Goal: Transaction & Acquisition: Purchase product/service

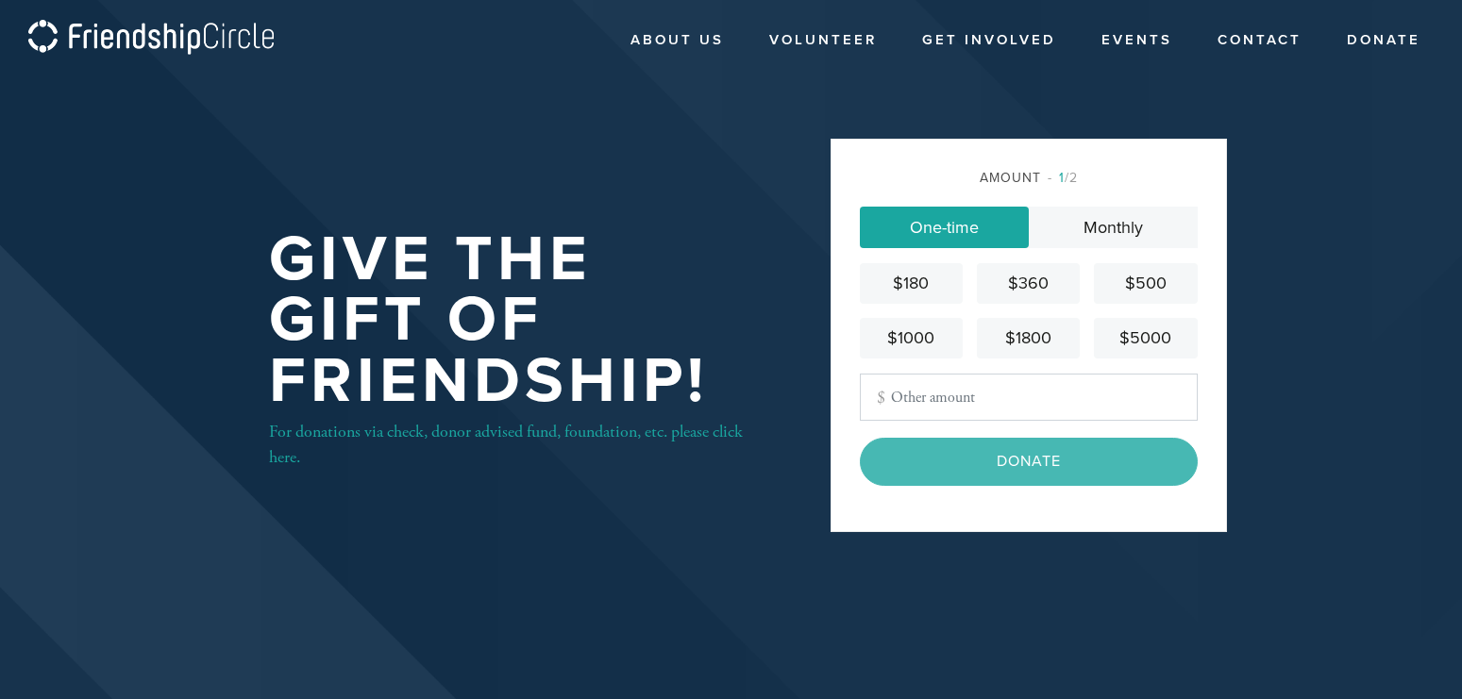
scroll to position [203, 0]
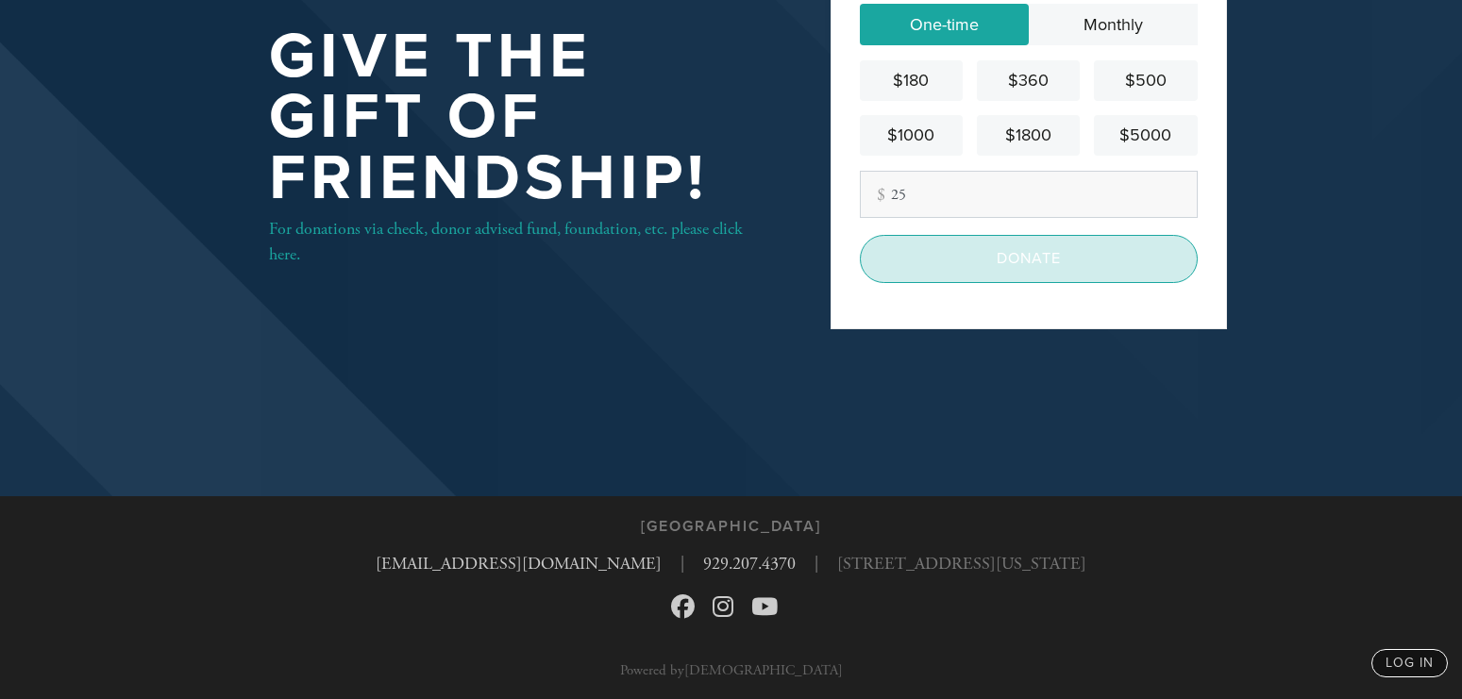
type input "25"
click at [1001, 264] on input "Donate" at bounding box center [1029, 258] width 338 height 47
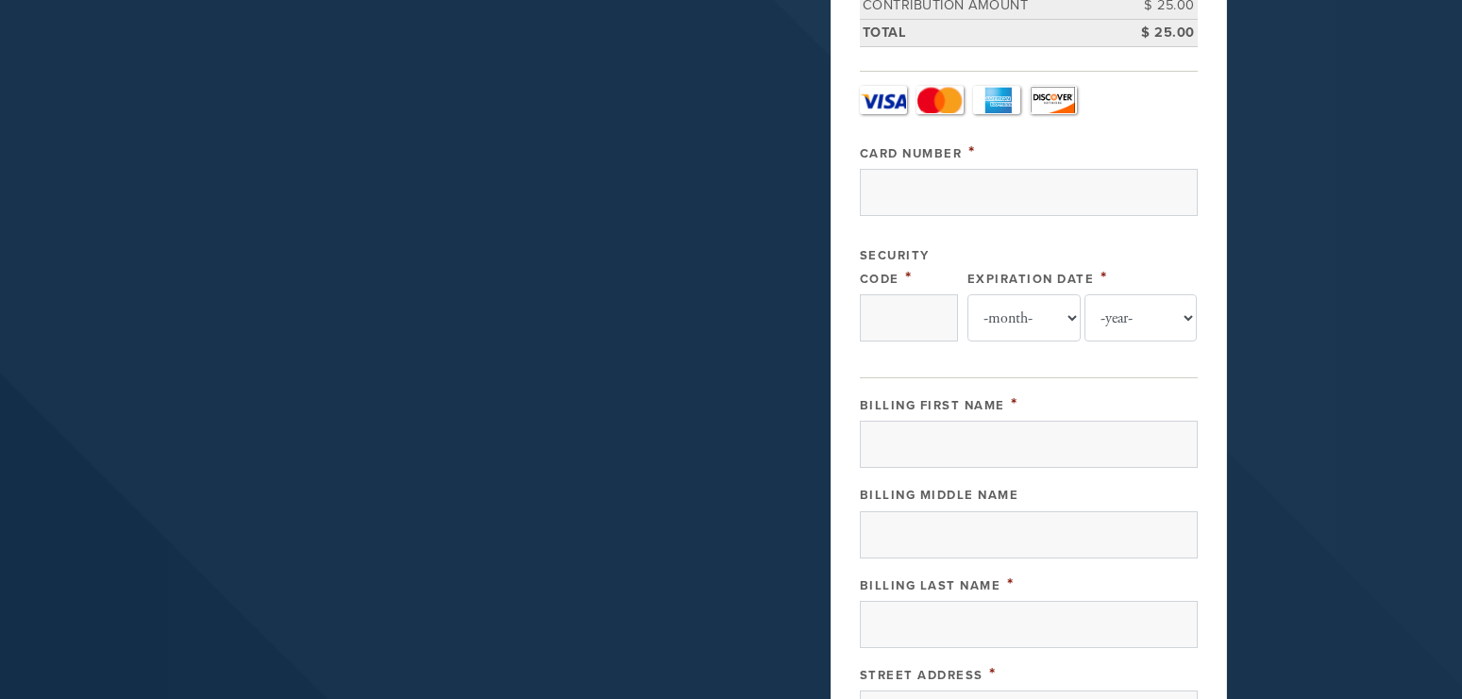
scroll to position [41, 0]
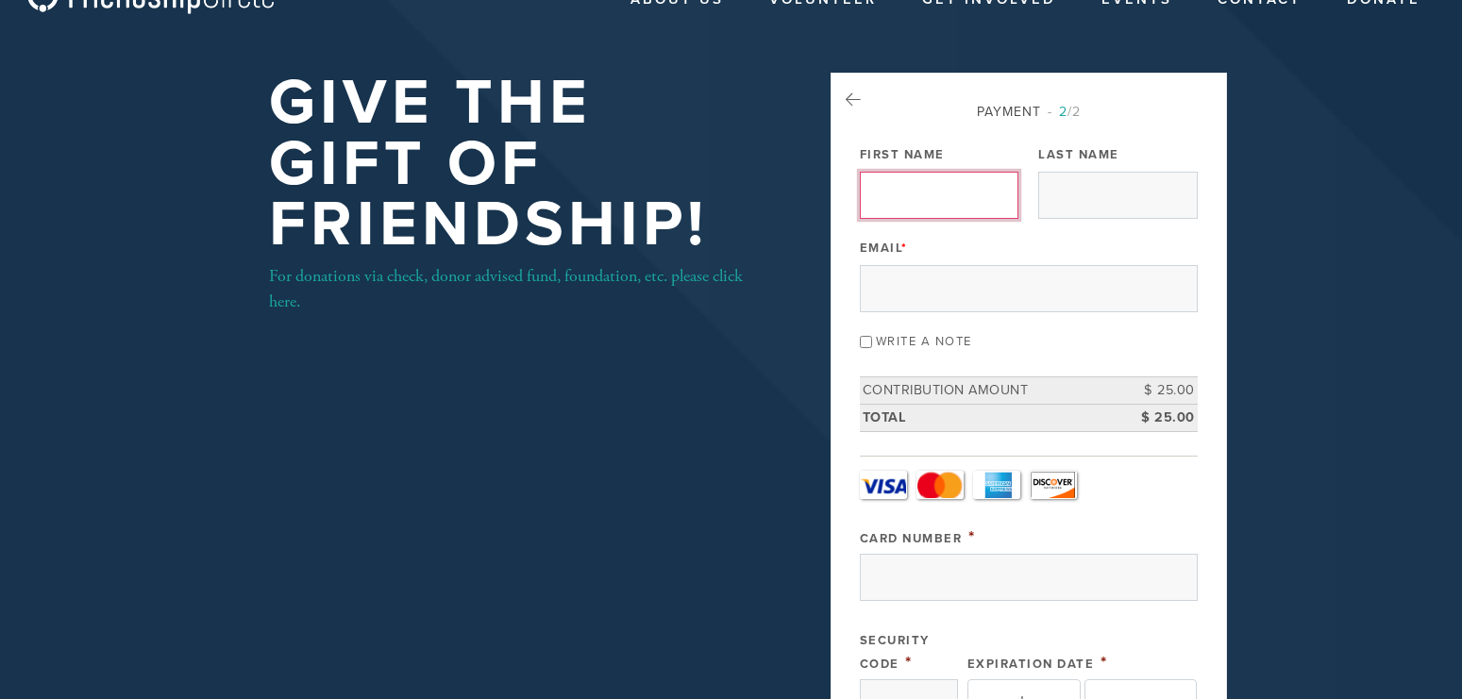
click at [893, 200] on input "First Name" at bounding box center [939, 195] width 159 height 47
type input "k"
type input "Kaye"
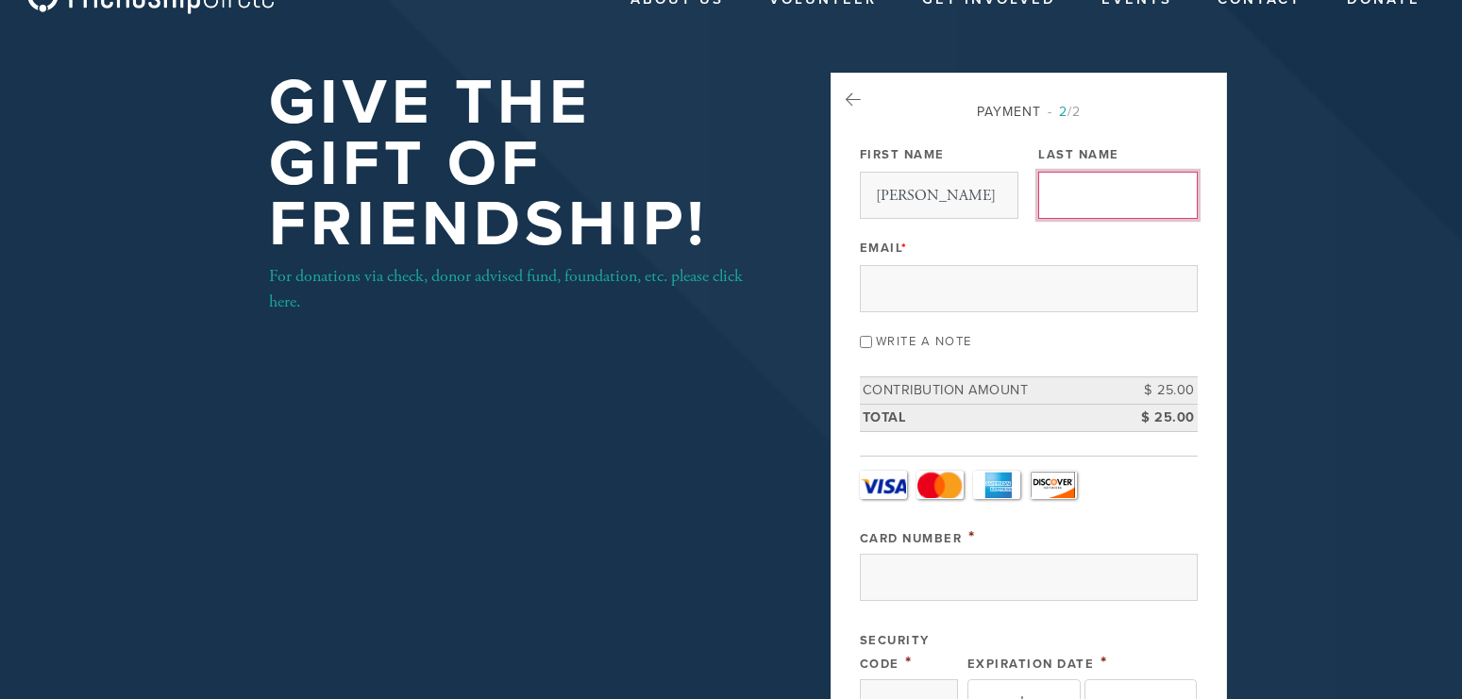
click at [1073, 206] on input "Last Name" at bounding box center [1117, 195] width 159 height 47
type input "Derman"
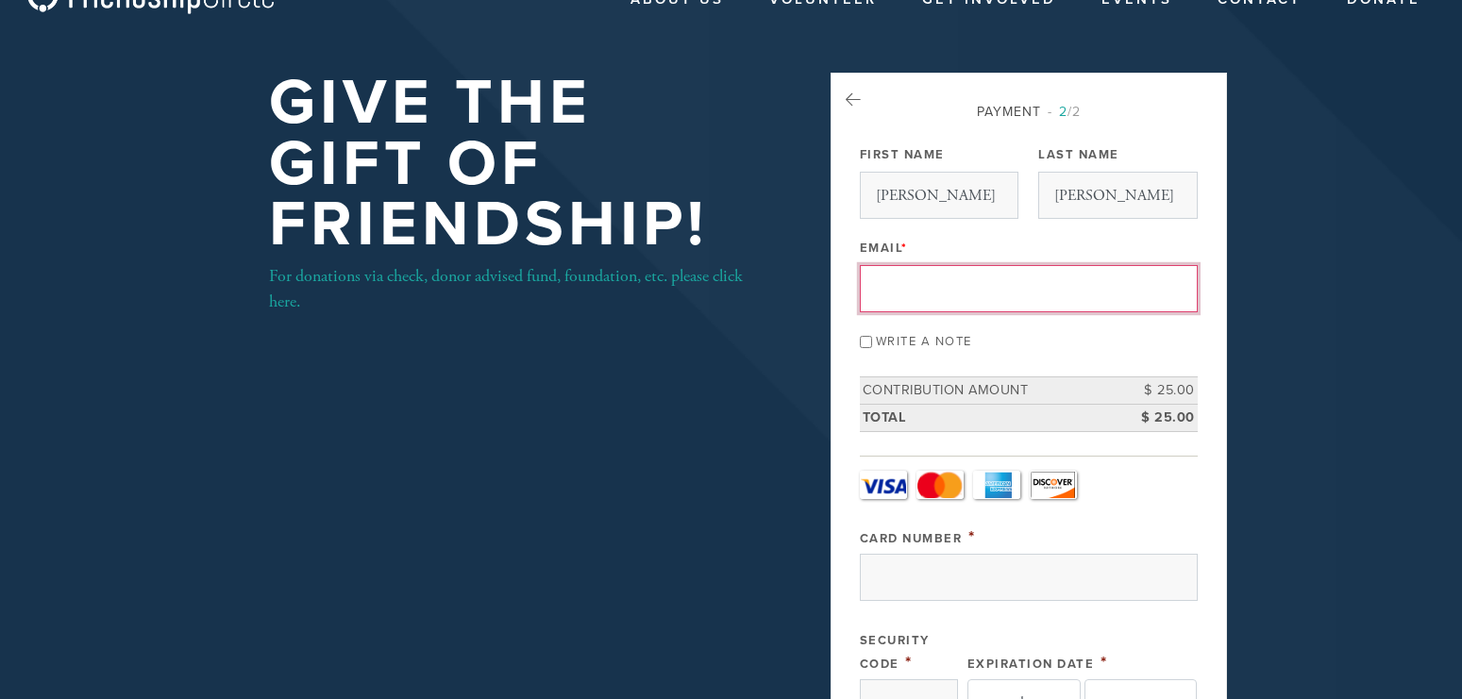
click at [871, 299] on input "Email *" at bounding box center [1029, 288] width 338 height 47
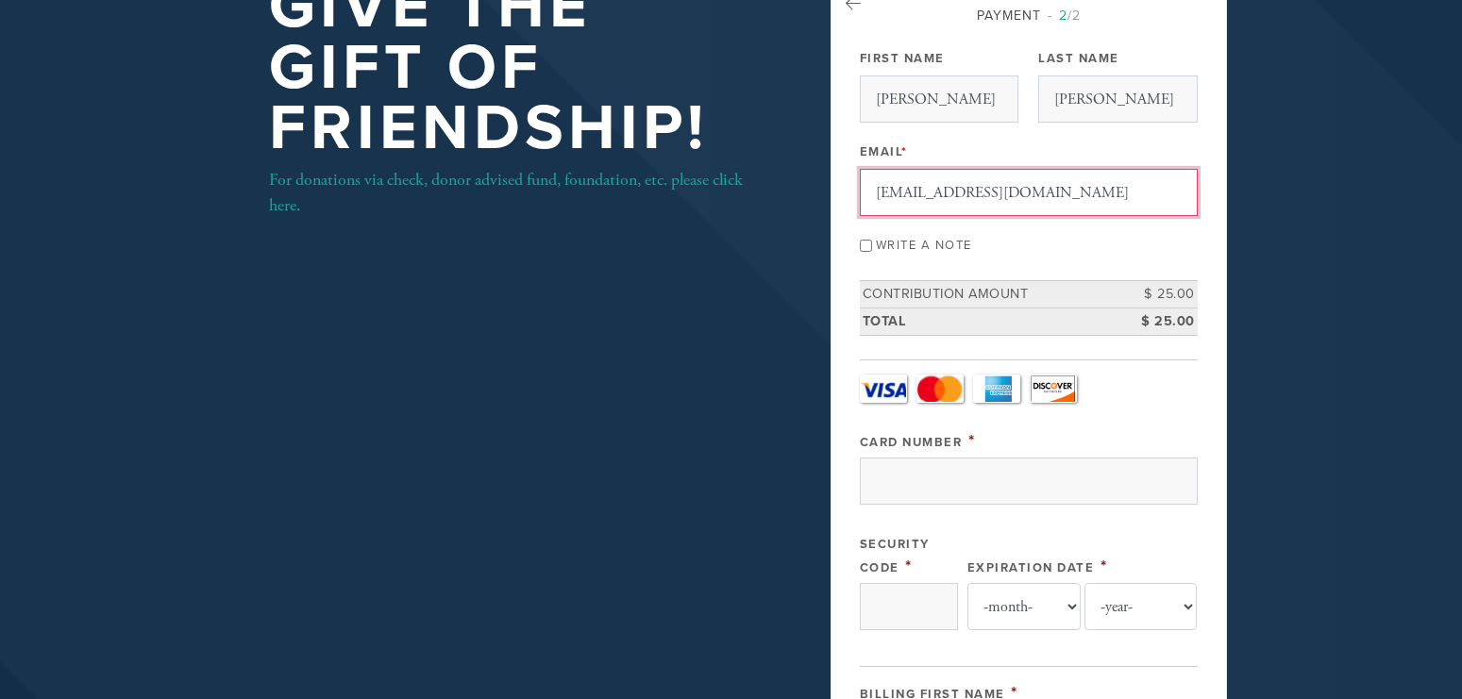
type input "kayederman@gmail.com"
click at [865, 245] on input "Write a note" at bounding box center [866, 246] width 12 height 12
checkbox input "true"
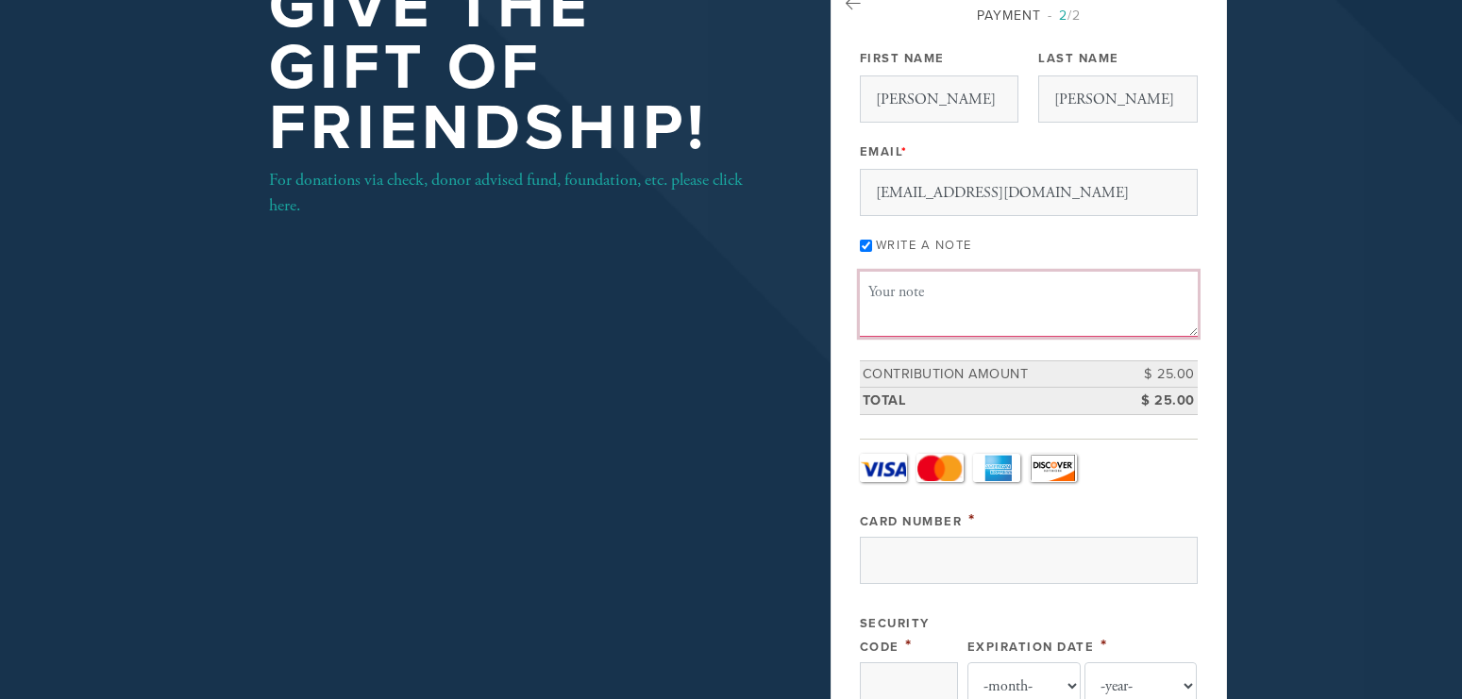
click at [882, 292] on textarea "Message or dedication" at bounding box center [1029, 304] width 338 height 64
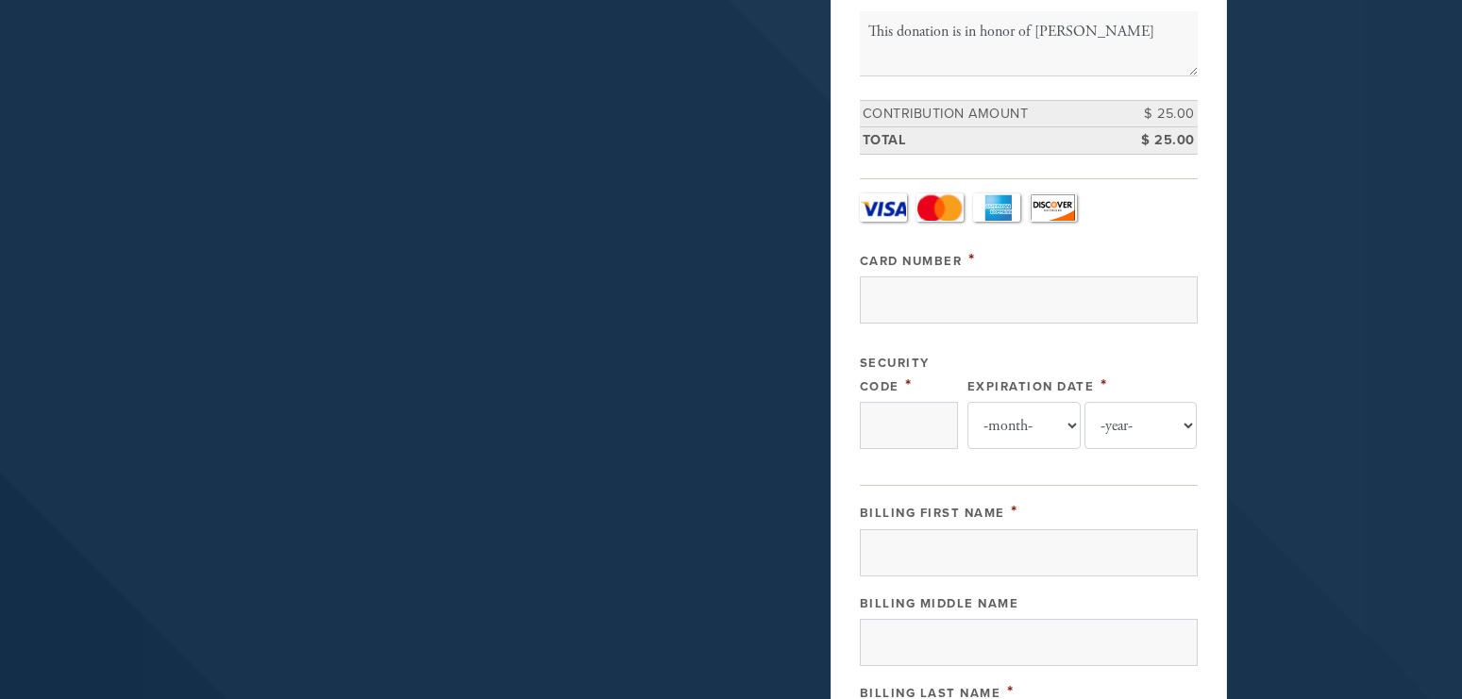
scroll to position [121, 0]
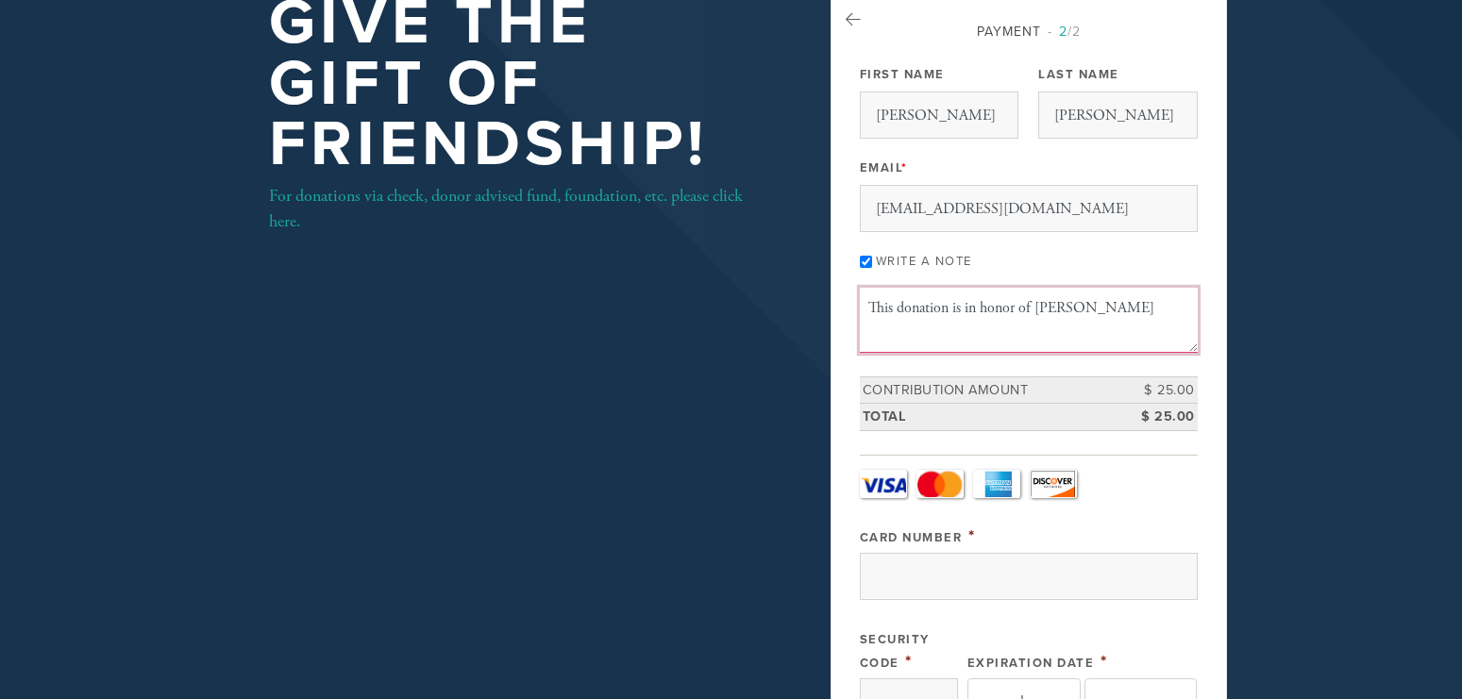
click at [1109, 309] on textarea "This donation is in honor of Nathan Saaa" at bounding box center [1029, 320] width 338 height 64
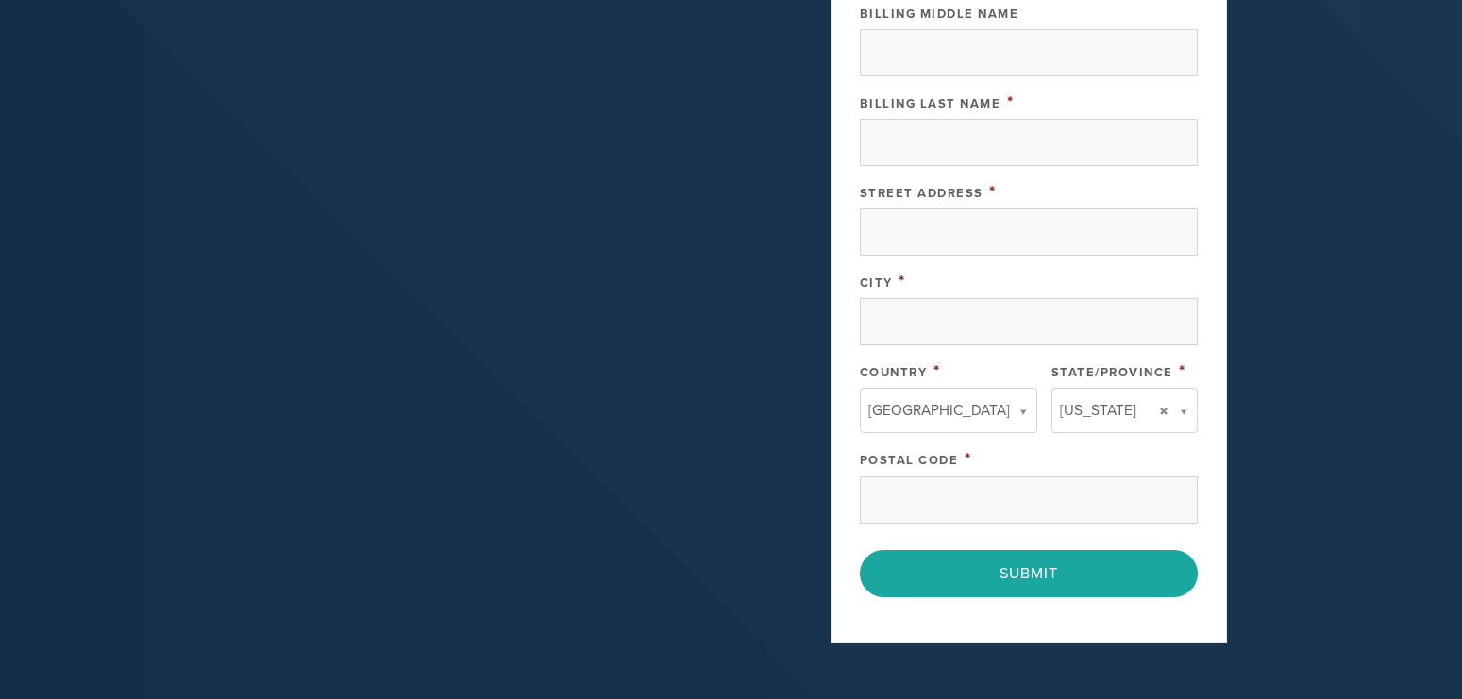
scroll to position [602, 0]
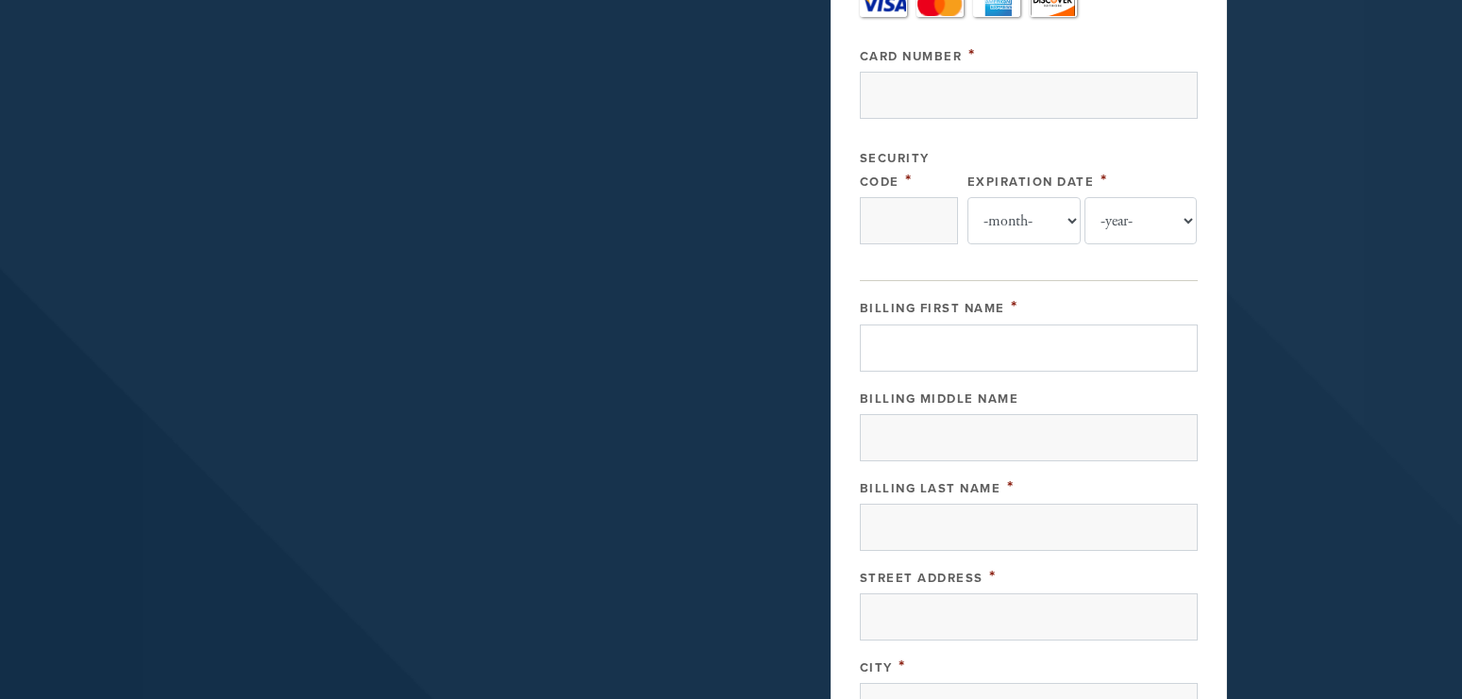
type textarea "This donation is in honor of [PERSON_NAME]."
click at [896, 351] on input "Billing First Name" at bounding box center [1029, 348] width 338 height 47
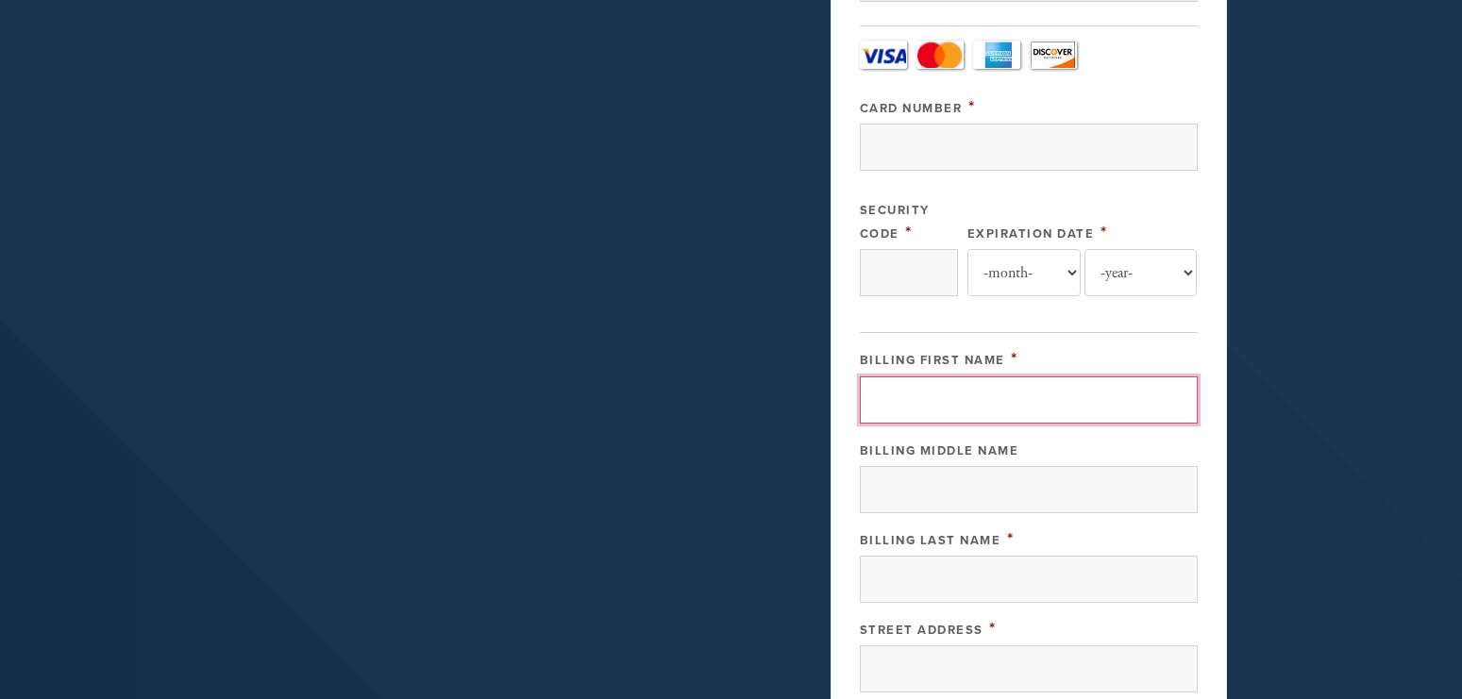
scroll to position [506, 0]
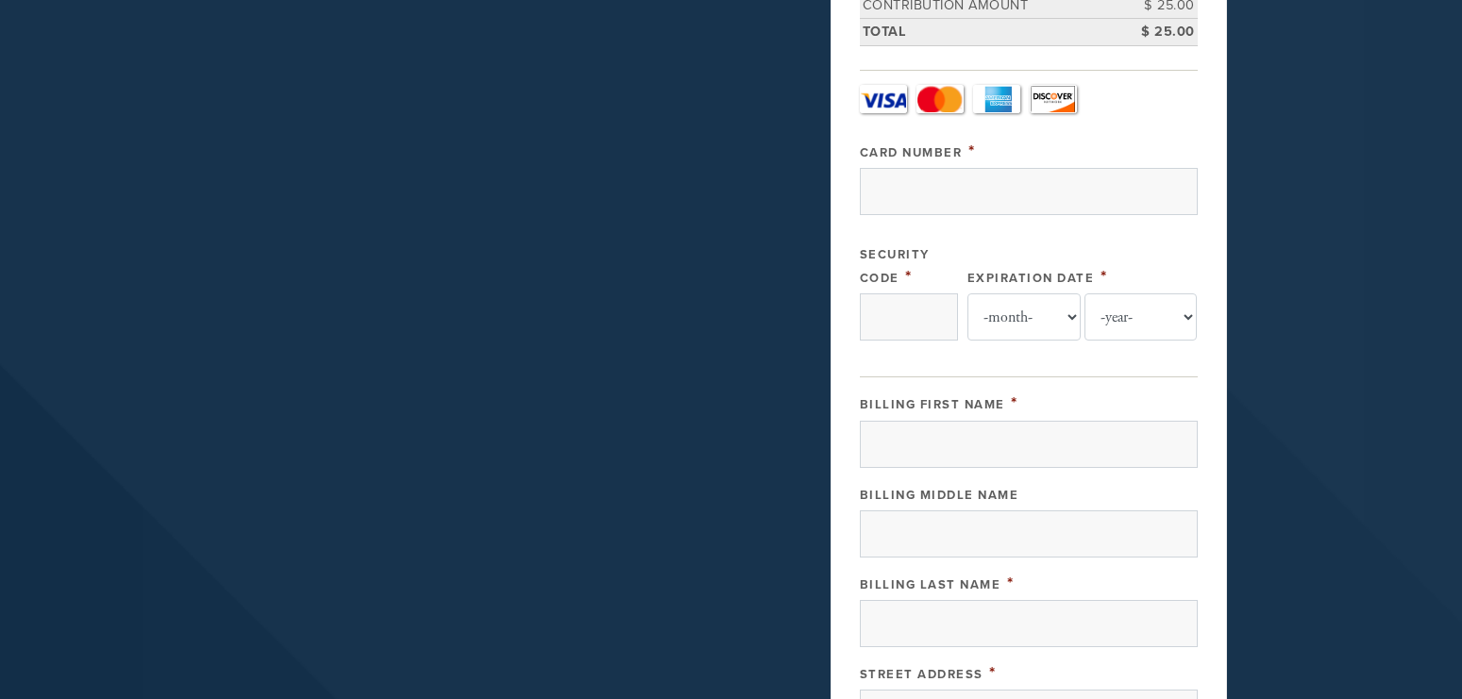
click at [997, 100] on link "Amex" at bounding box center [996, 99] width 47 height 28
click at [893, 195] on input "Card Number" at bounding box center [1029, 191] width 338 height 47
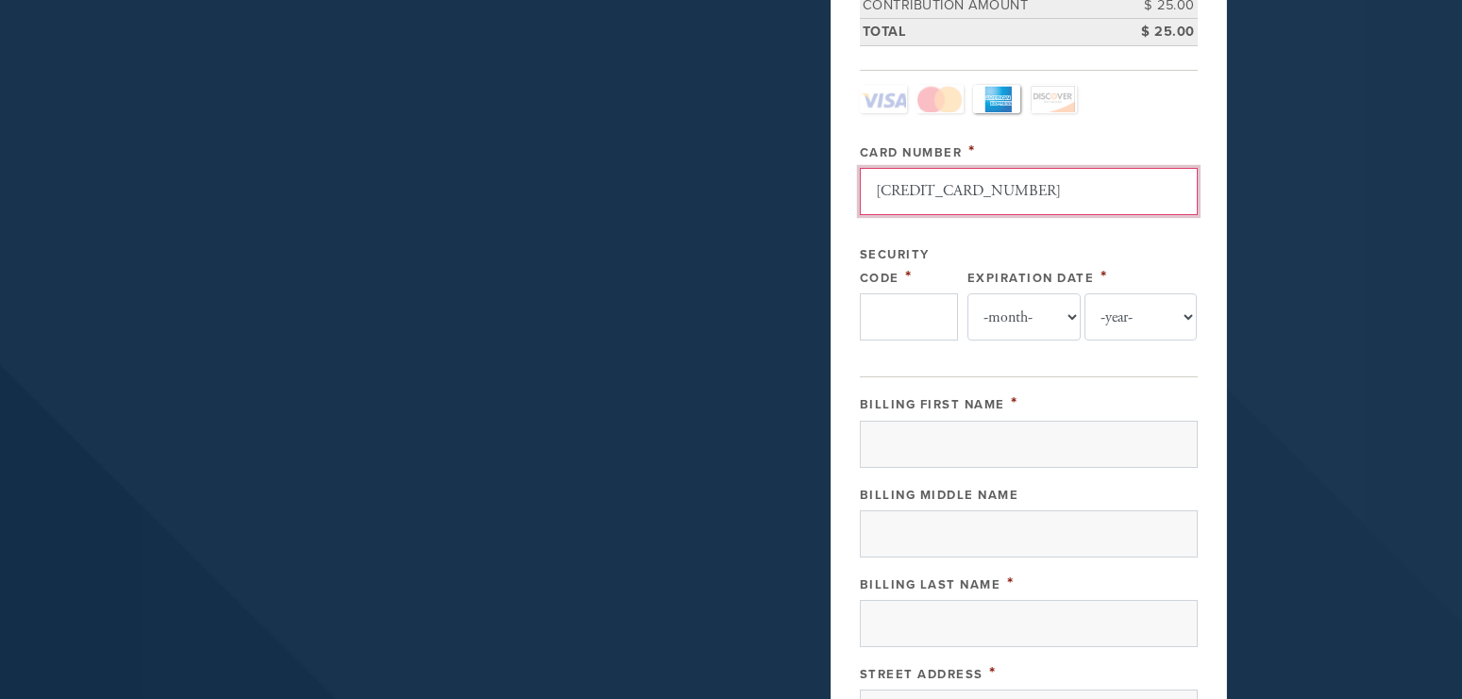
type input "378136053007015"
click at [892, 319] on input "Security Code" at bounding box center [909, 316] width 98 height 47
type input "7516"
click at [967, 293] on select "-month- 01 02 03 04 05 06 07 08 09 10 11 12" at bounding box center [1023, 316] width 113 height 47
select select "3"
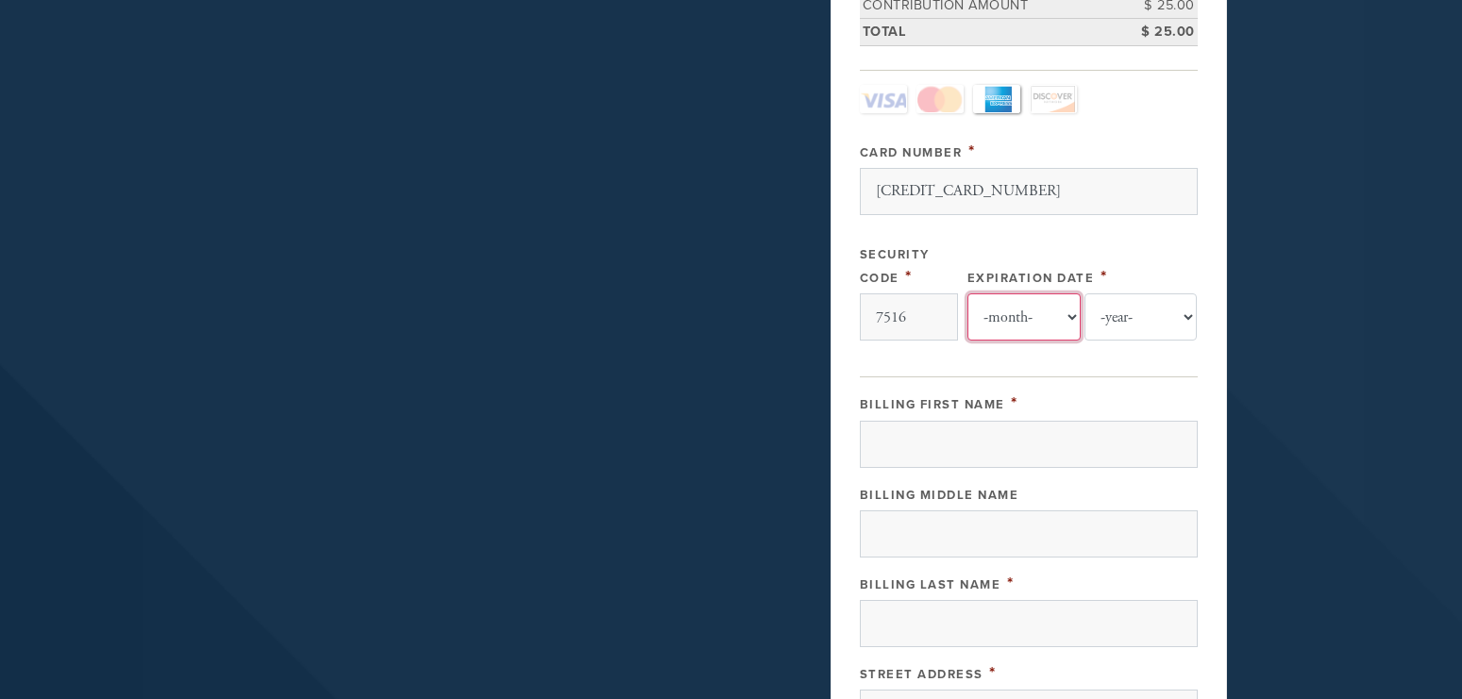
click option "03" at bounding box center [0, 0] width 0 height 0
click at [1084, 293] on select "-year- 2025 2026 2027 2028 2029 2030 2031 2032 2033 2034 2035" at bounding box center [1140, 316] width 113 height 47
select select "2030"
click option "2030" at bounding box center [0, 0] width 0 height 0
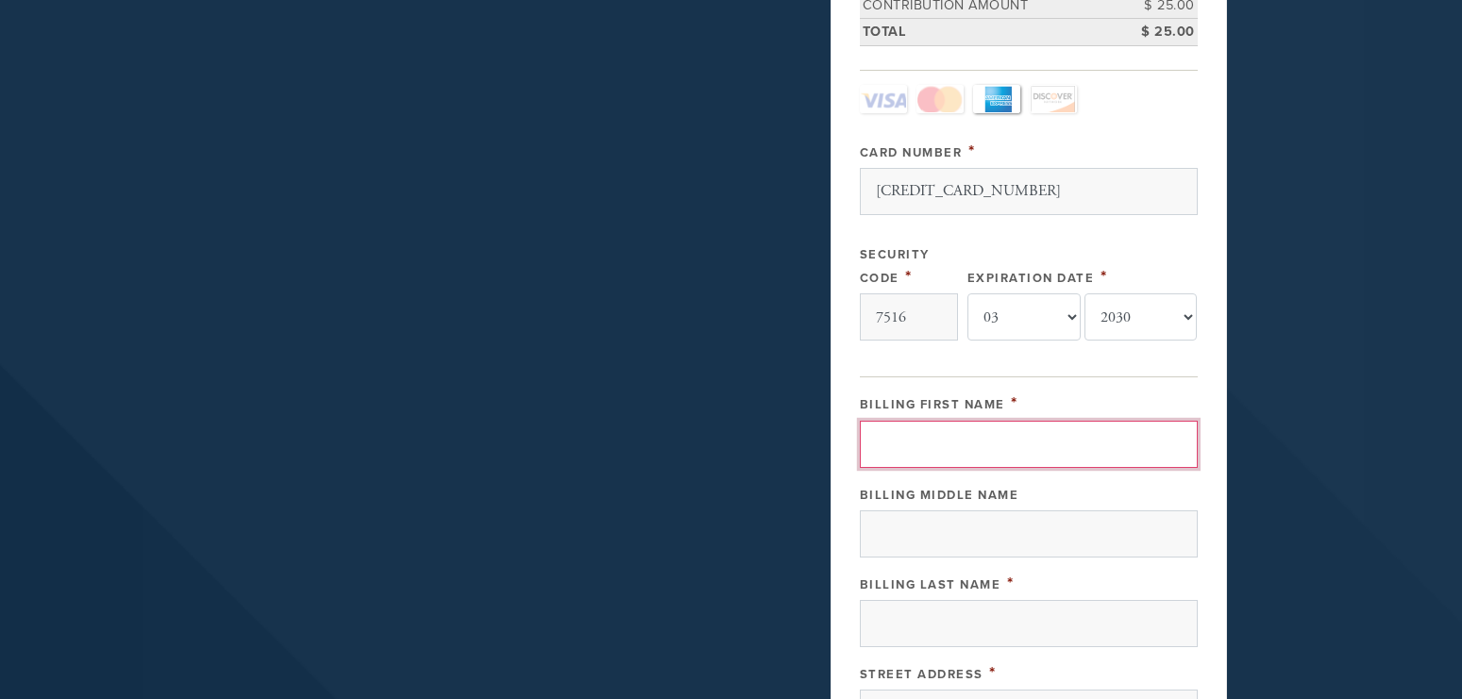
drag, startPoint x: 874, startPoint y: 428, endPoint x: 877, endPoint y: 439, distance: 10.8
click at [877, 439] on input "Billing First Name" at bounding box center [1029, 444] width 338 height 47
type input "Kathy"
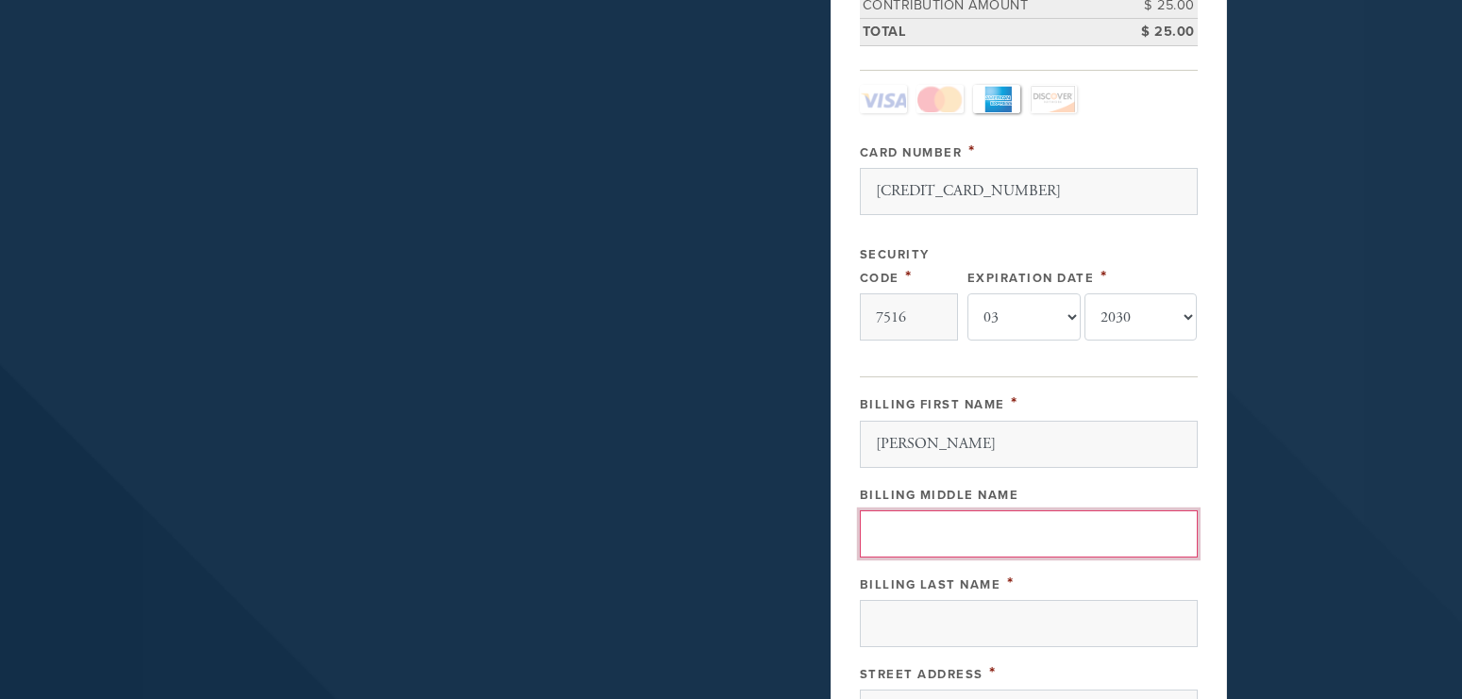
click at [897, 545] on input "Billing Middle Name" at bounding box center [1029, 533] width 338 height 47
type input "R"
click at [880, 510] on div "Billing Middle Name R" at bounding box center [1029, 519] width 338 height 75
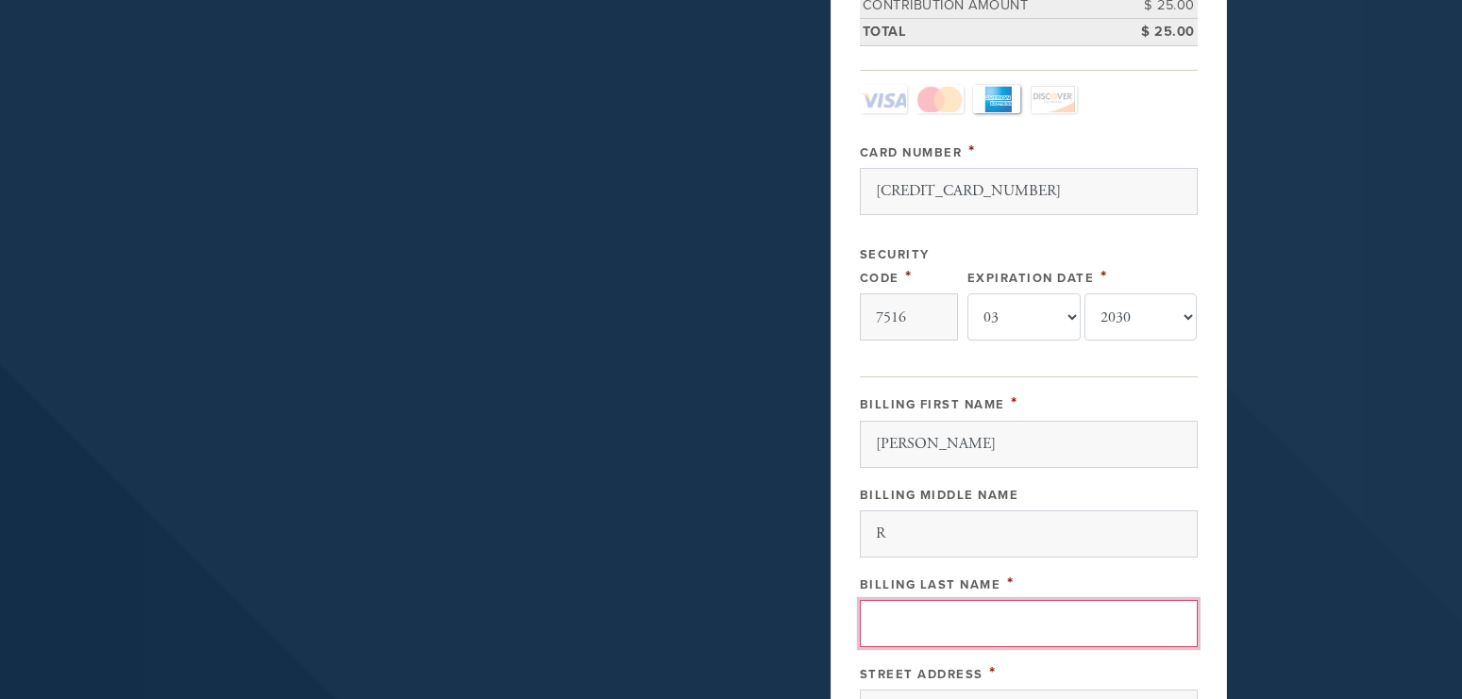
click at [894, 618] on input "Billing Last Name" at bounding box center [1029, 623] width 338 height 47
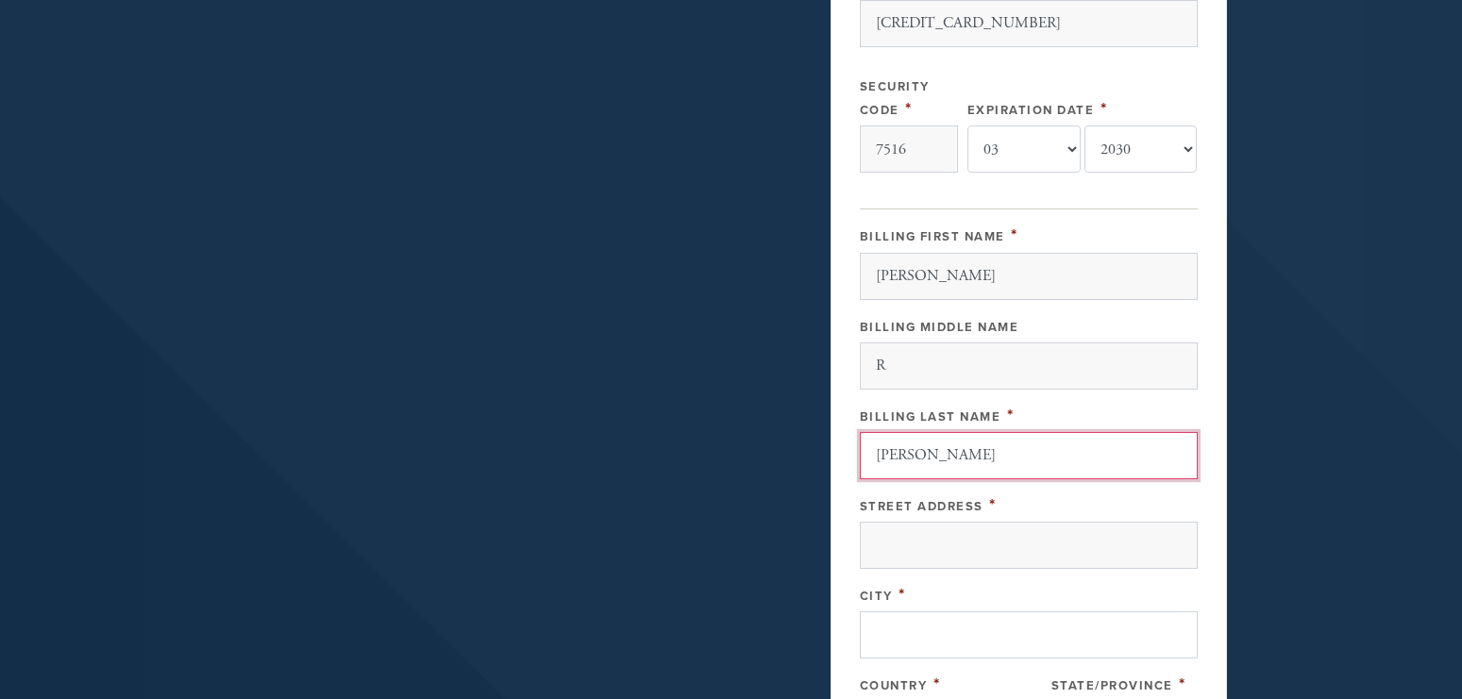
scroll to position [698, 0]
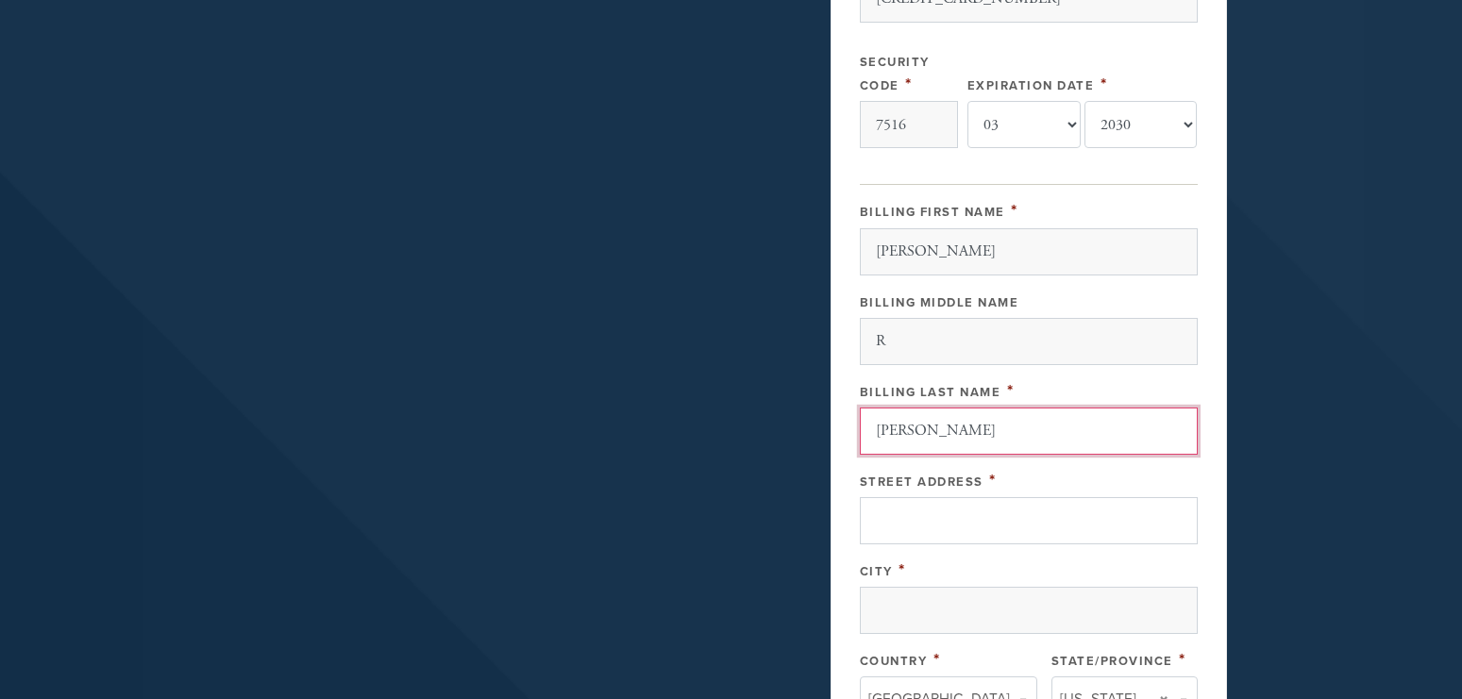
type input "Derman"
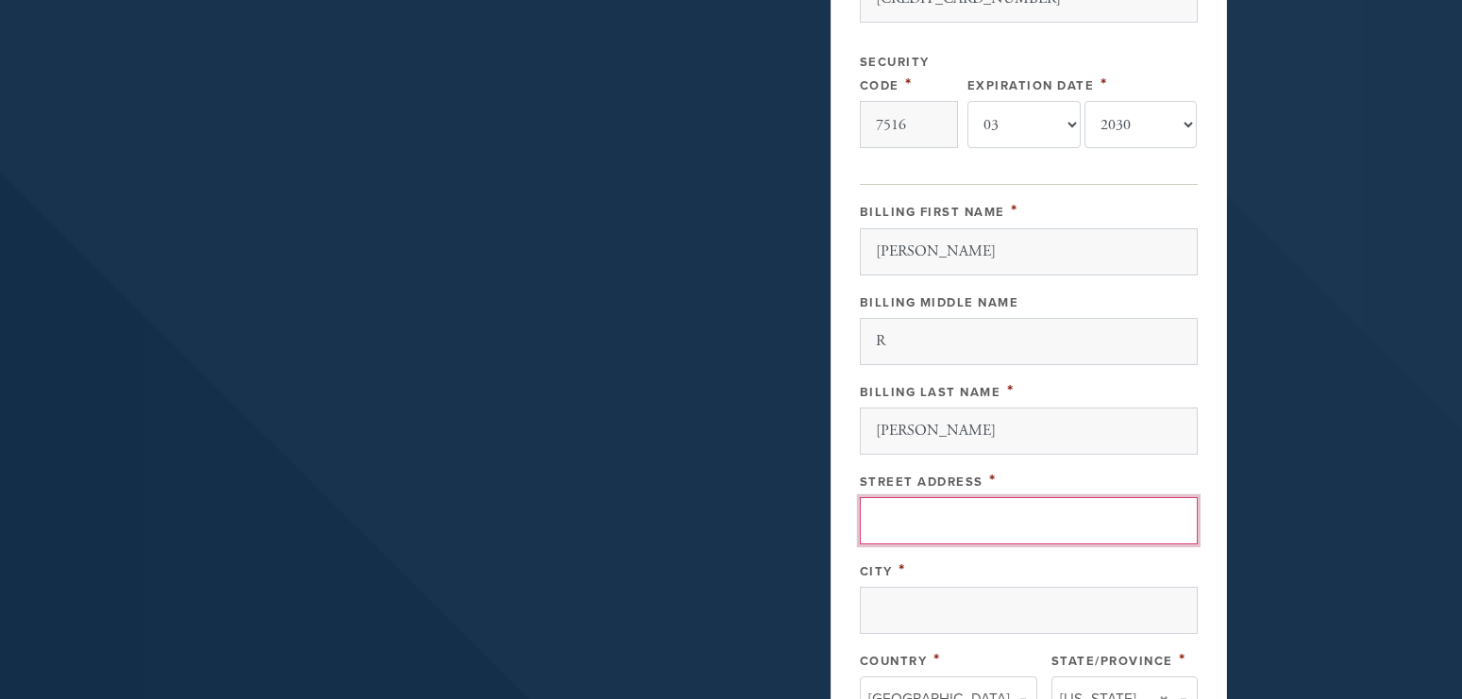
click at [899, 519] on input "Street Address" at bounding box center [1029, 520] width 338 height 47
type input "235 E 87 Street, 7J"
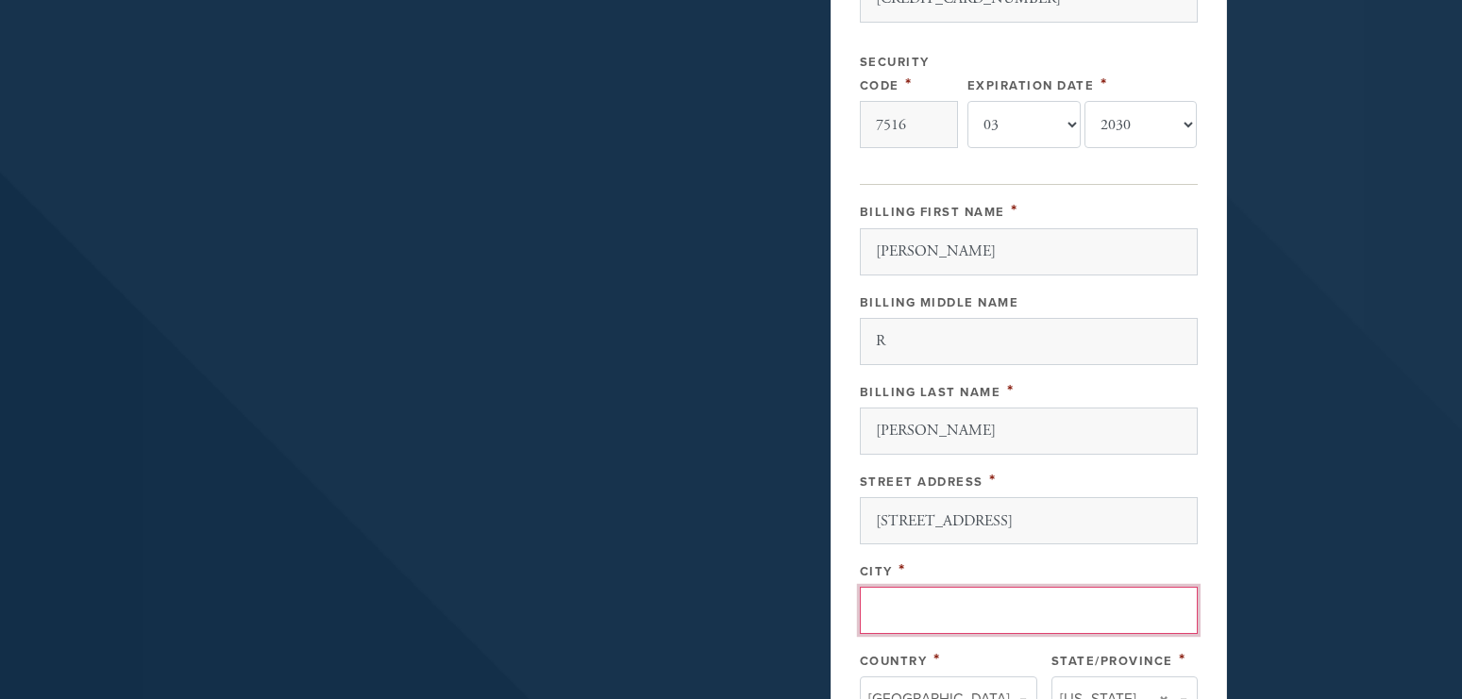
click at [918, 621] on input "City" at bounding box center [1029, 610] width 338 height 47
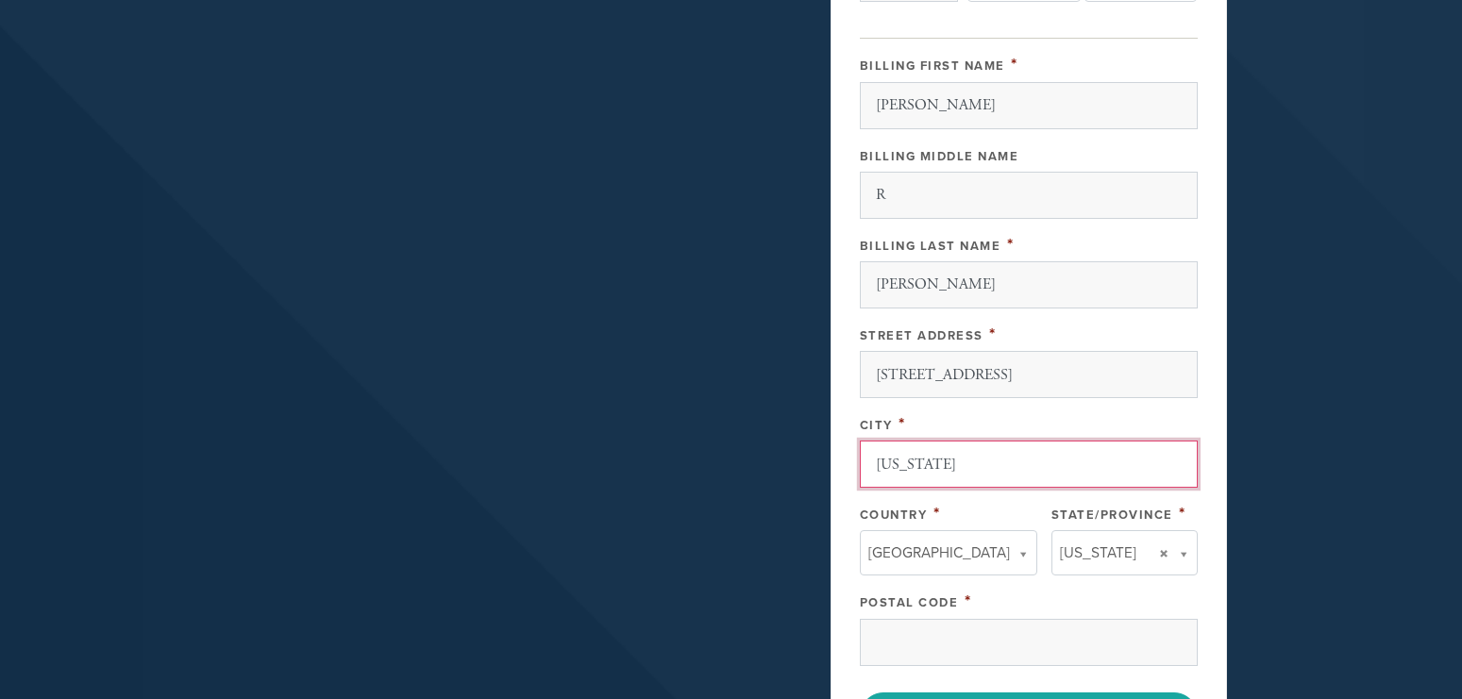
scroll to position [987, 0]
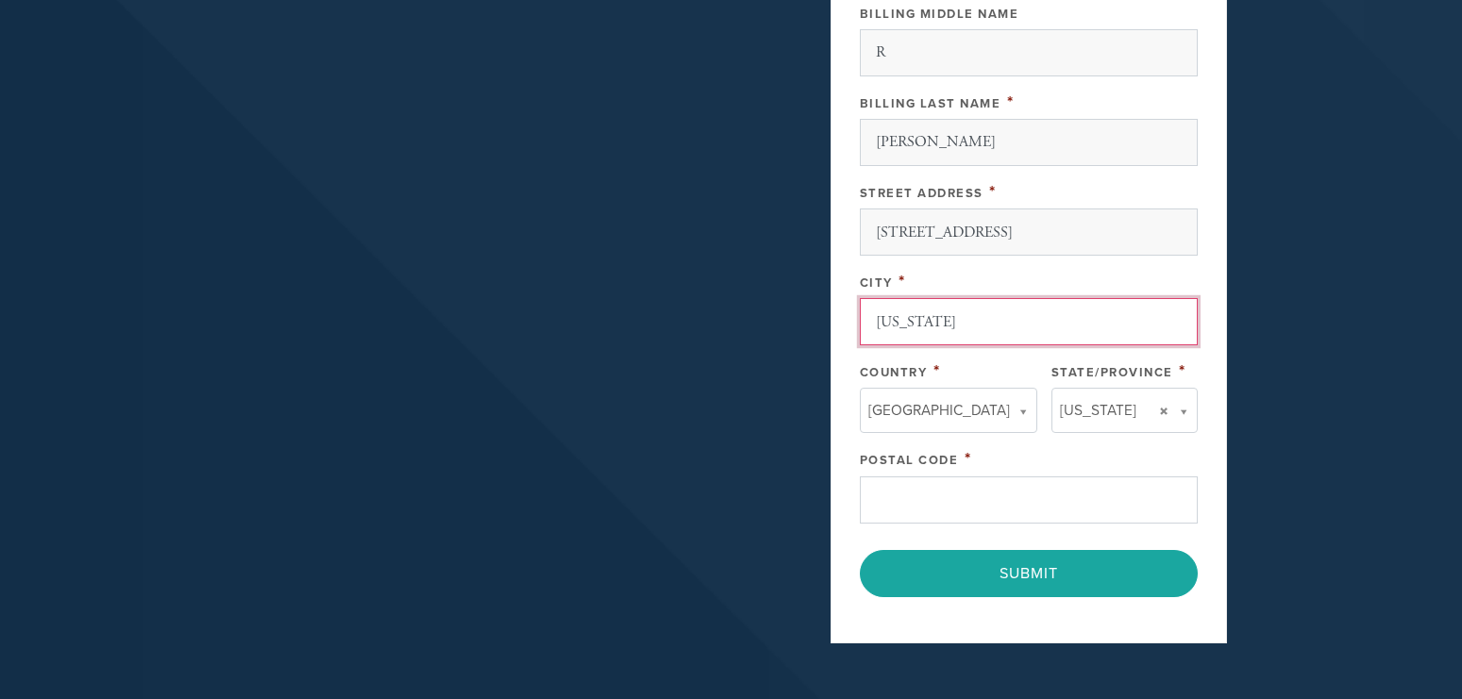
type input "New York"
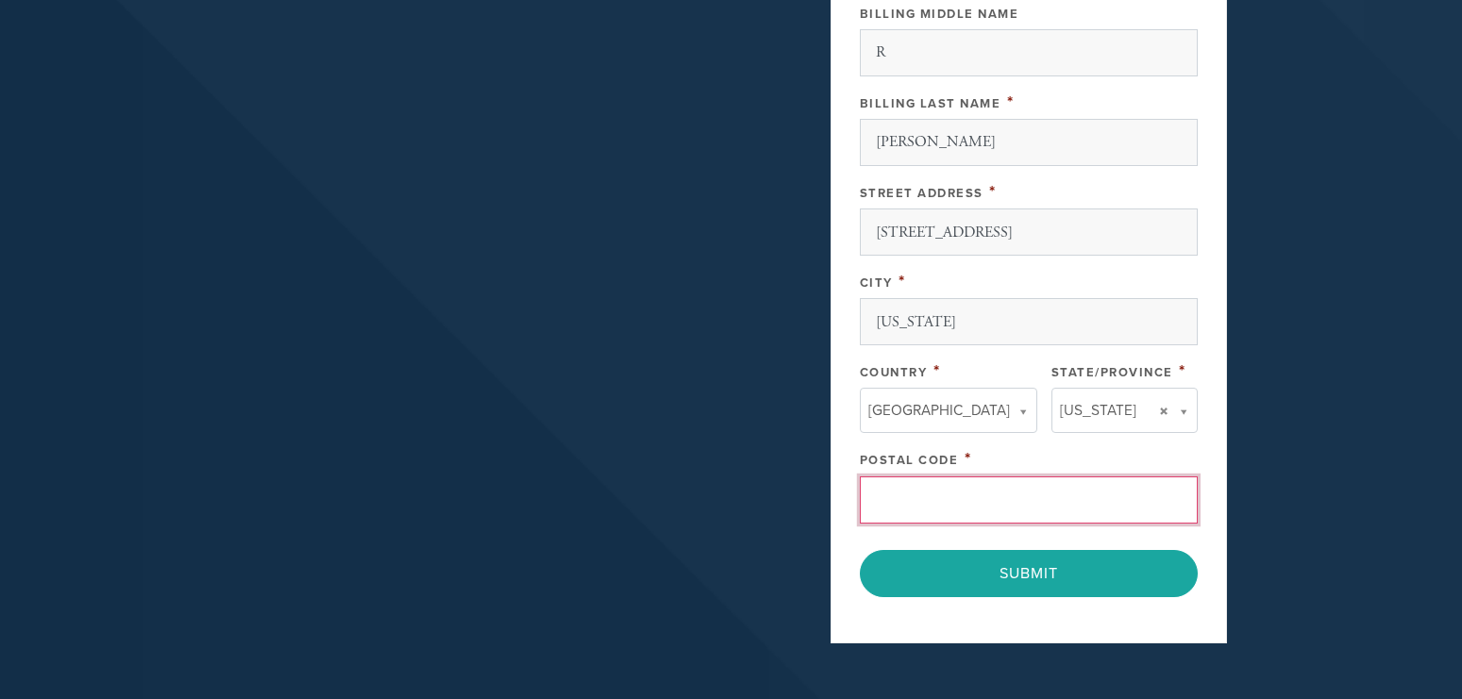
click at [928, 494] on input "Postal Code" at bounding box center [1029, 499] width 338 height 47
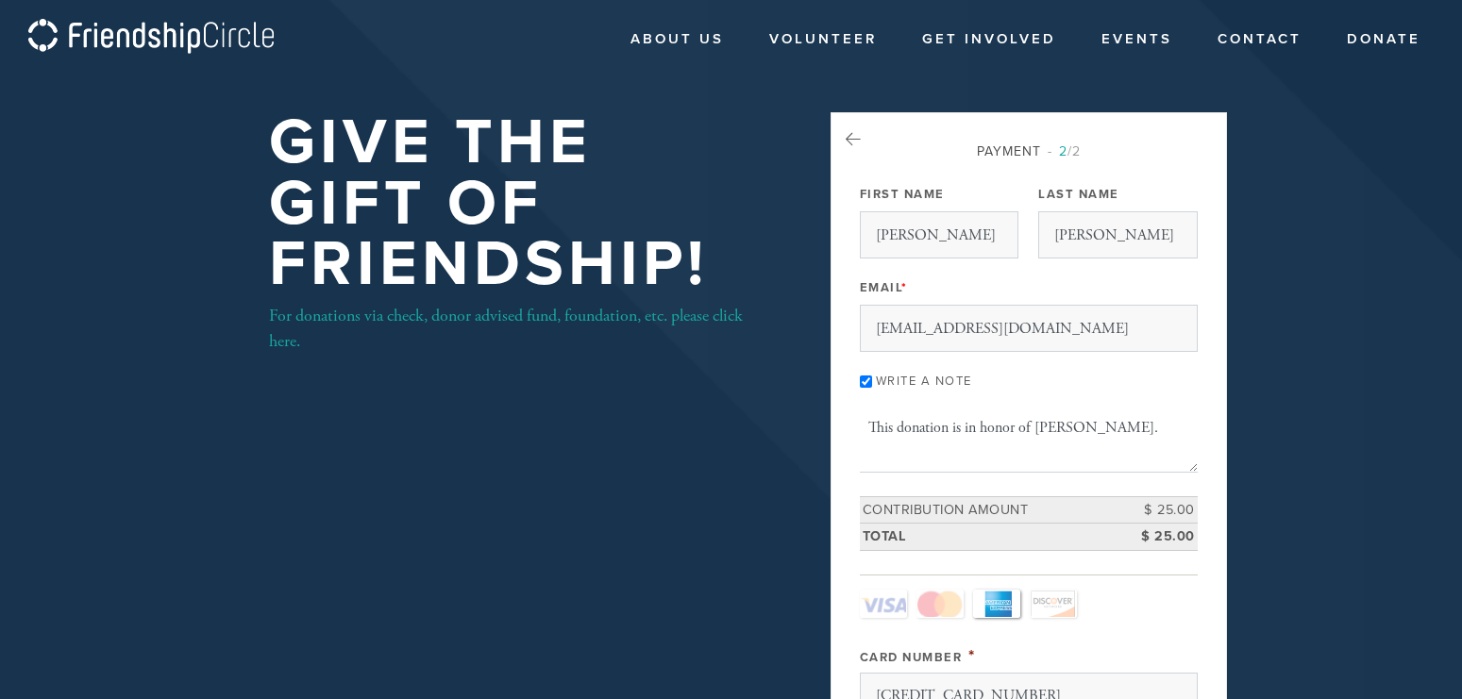
scroll to position [0, 0]
type input "10128"
click at [449, 315] on link "For donations via check, donor advised fund, foundation, etc. please click here." at bounding box center [506, 329] width 474 height 47
click at [450, 315] on link "For donations via check, donor advised fund, foundation, etc. please click here." at bounding box center [506, 329] width 474 height 47
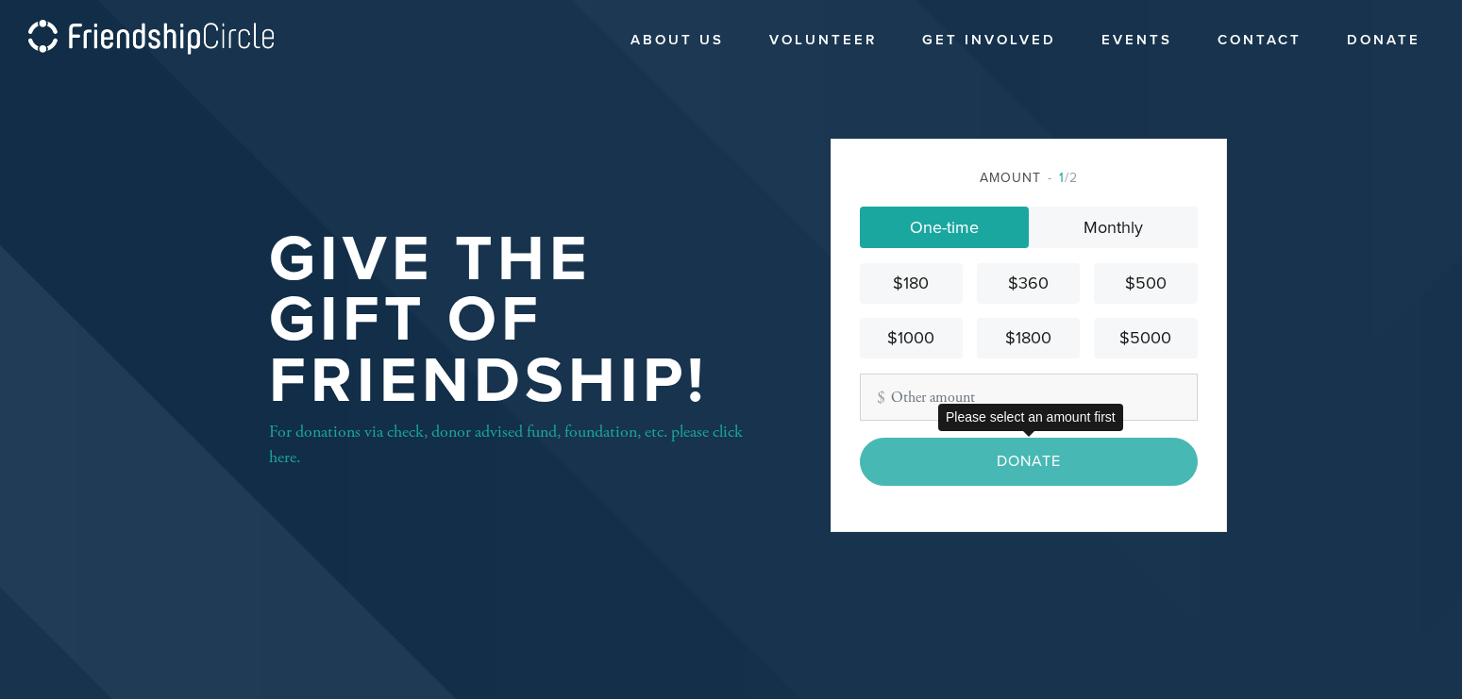
click at [1032, 461] on div "Donate" at bounding box center [1029, 461] width 338 height 47
click at [1038, 470] on div "Donate" at bounding box center [1029, 461] width 338 height 47
click at [1021, 461] on div "Donate" at bounding box center [1029, 461] width 338 height 47
click at [1031, 471] on div "Donate" at bounding box center [1029, 461] width 338 height 47
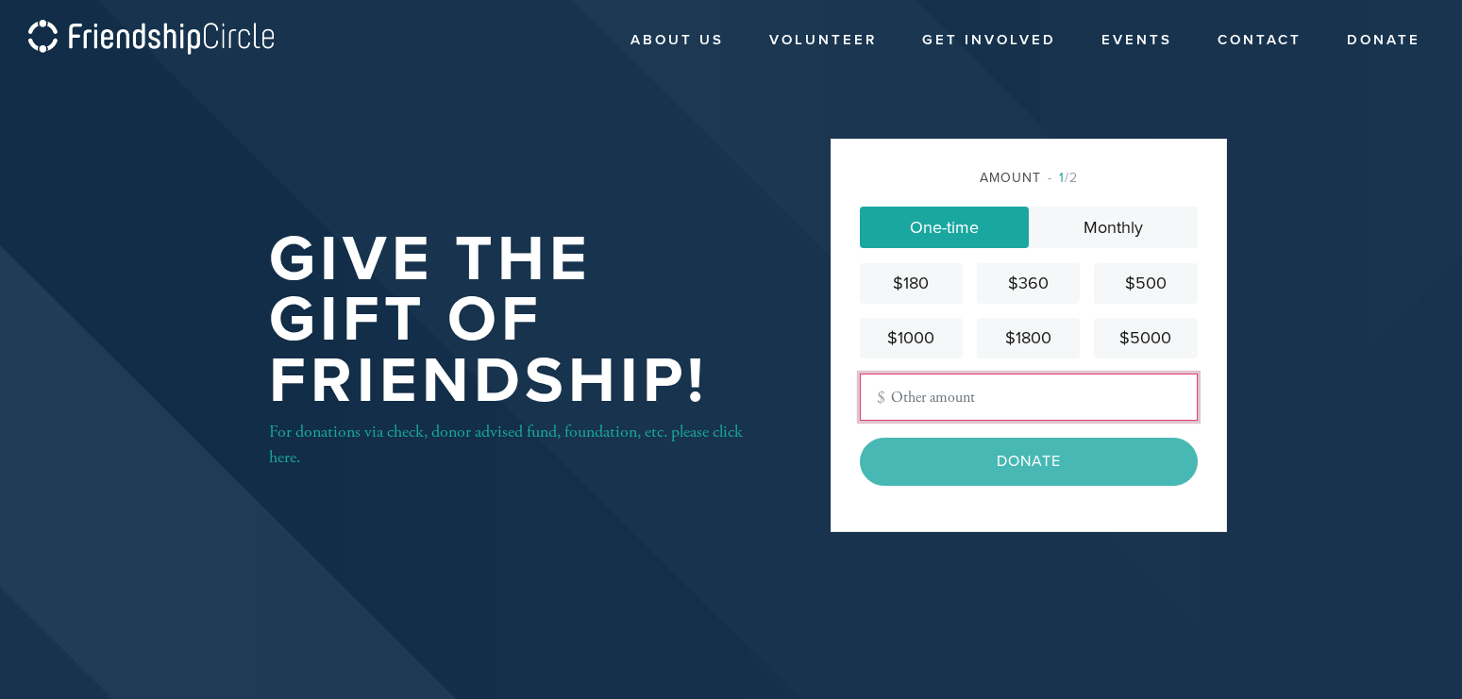
click at [898, 397] on input "Other Amount" at bounding box center [1029, 397] width 338 height 47
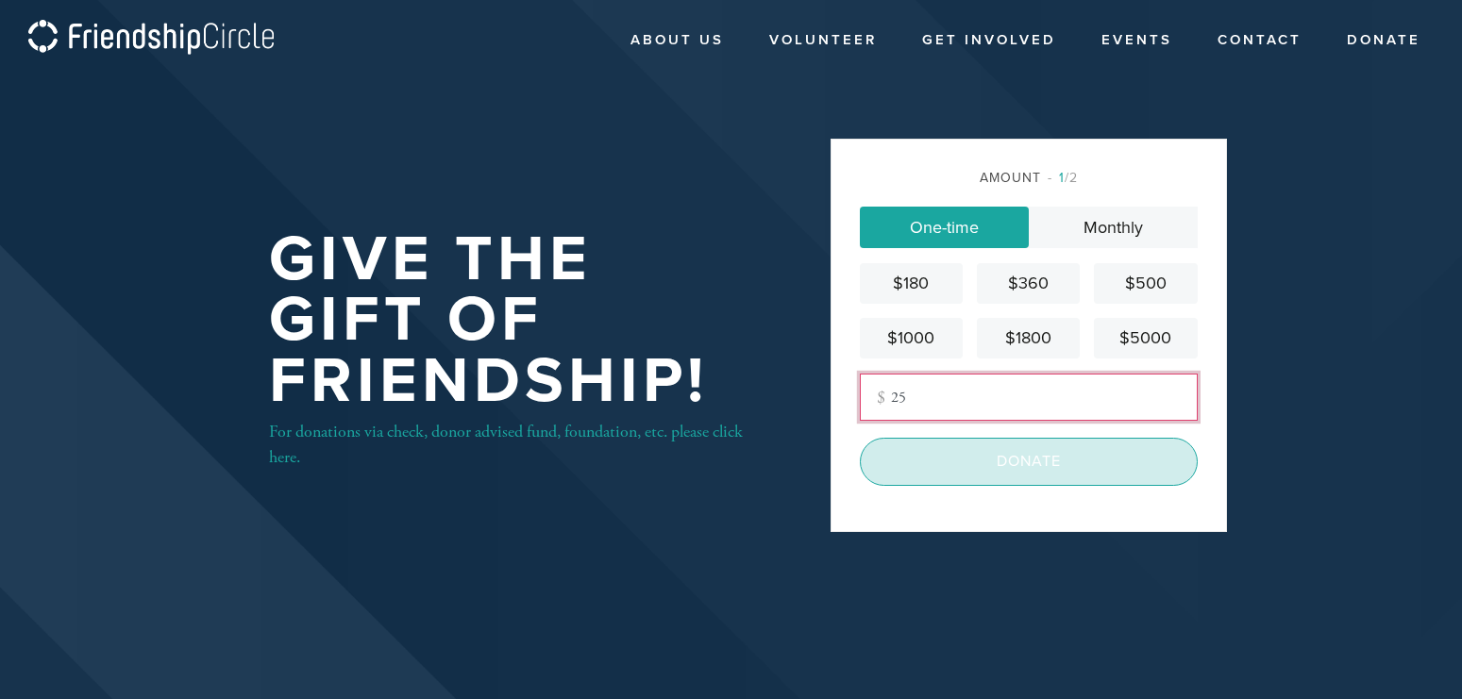
type input "25"
click at [1040, 464] on input "Donate" at bounding box center [1029, 461] width 338 height 47
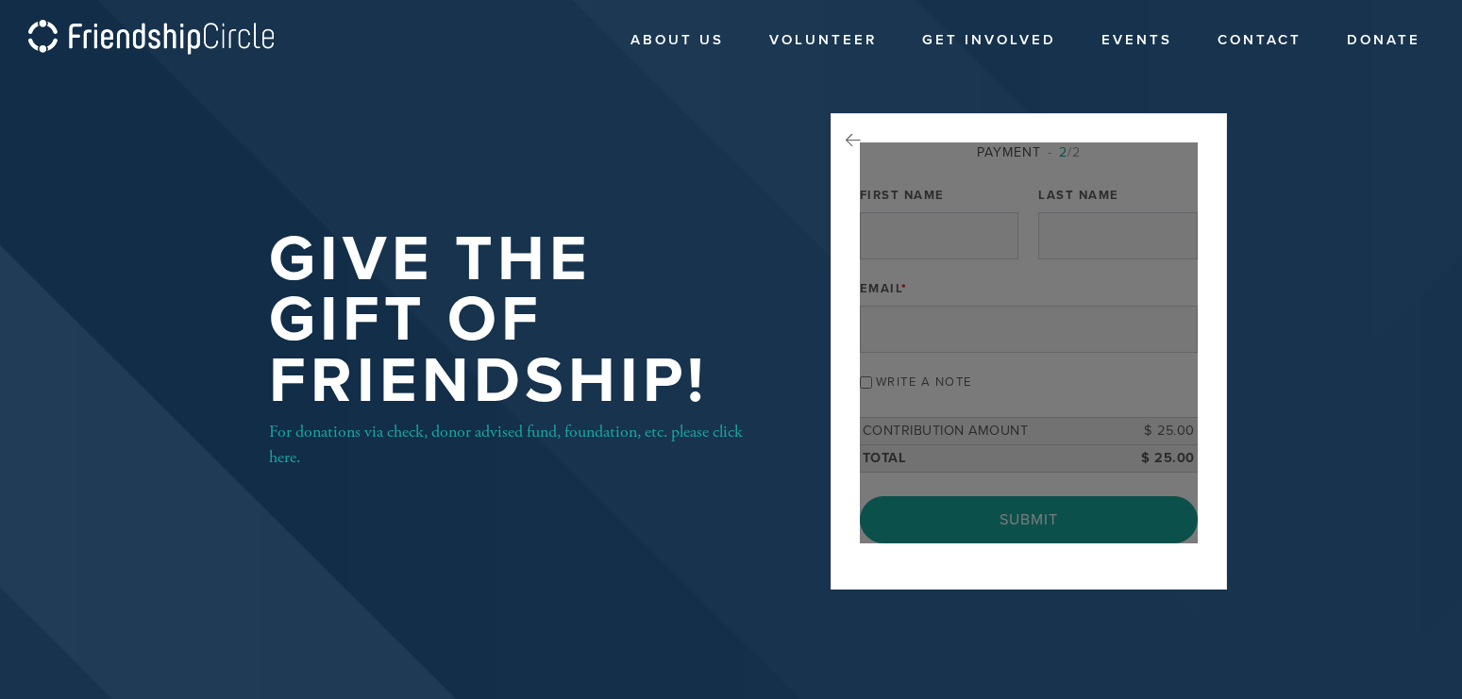
click at [1039, 461] on div at bounding box center [1029, 342] width 338 height 401
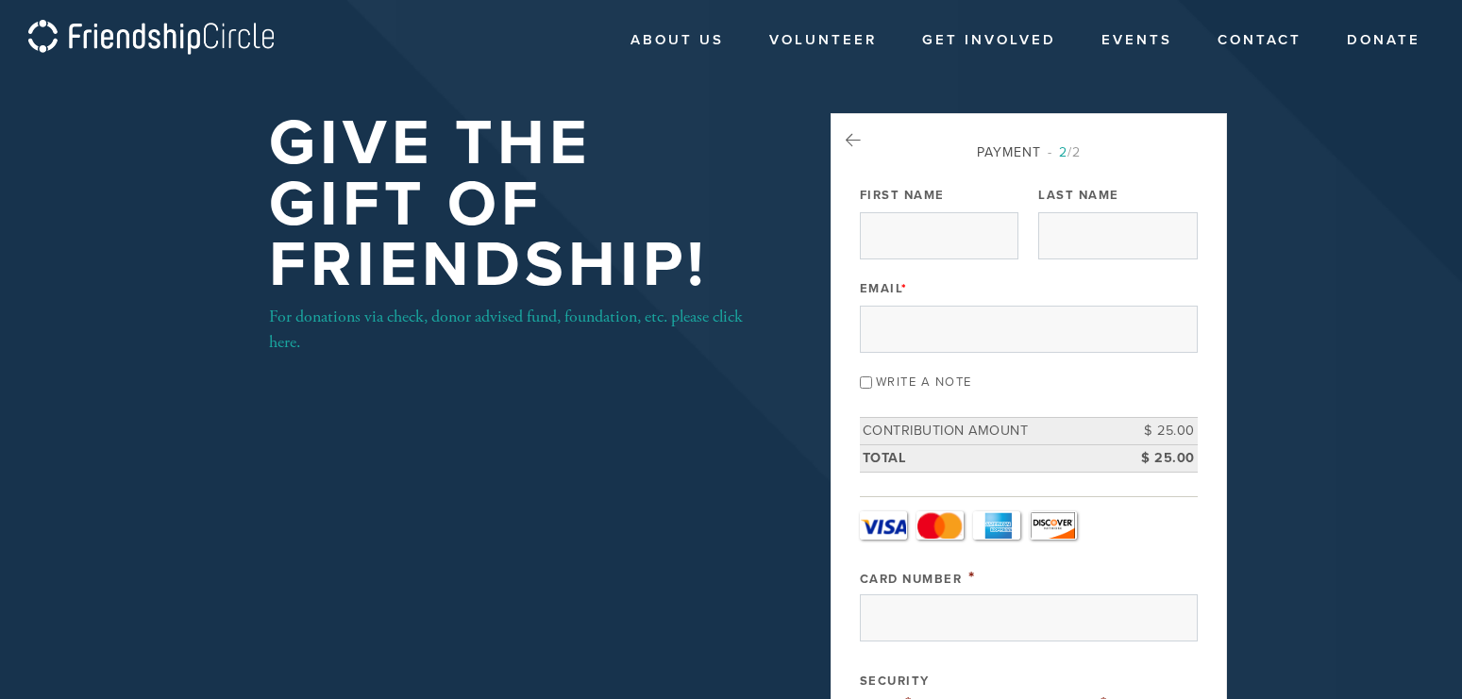
click at [853, 130] on link at bounding box center [852, 140] width 15 height 25
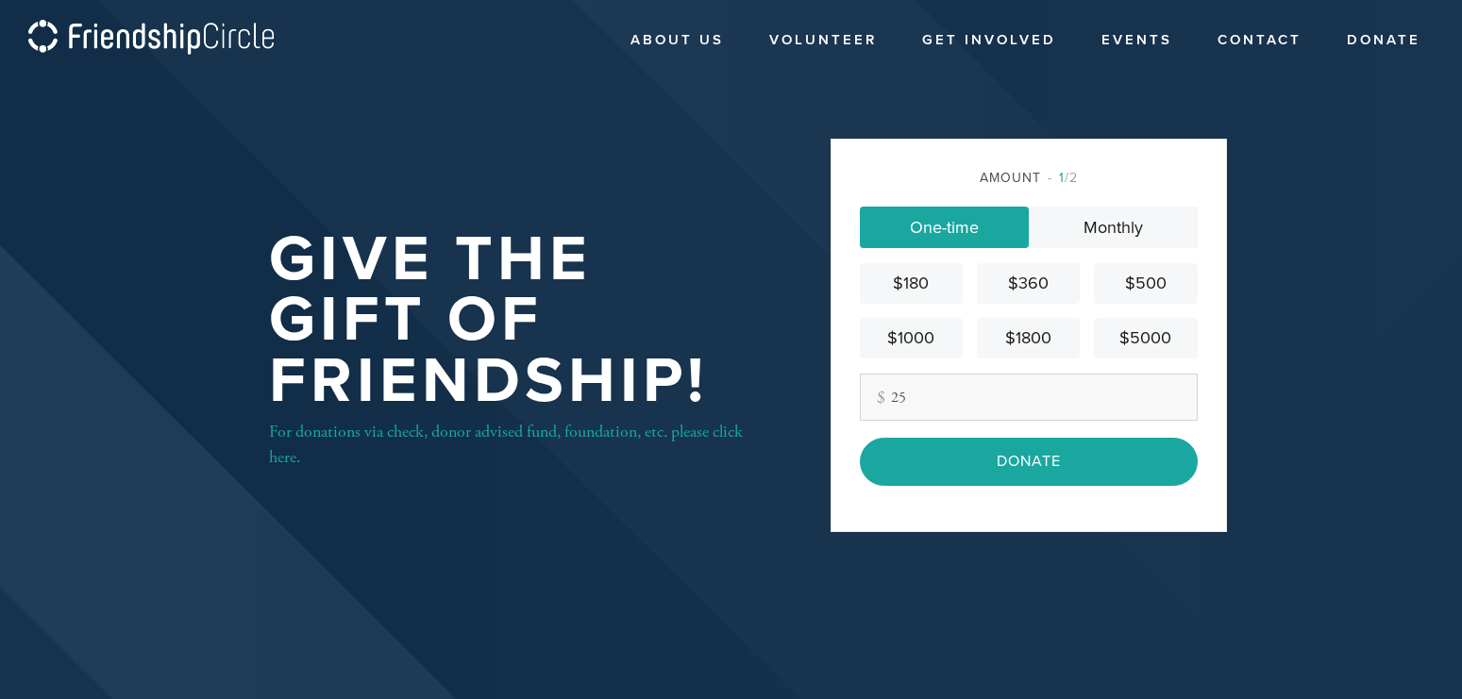
click at [1048, 457] on input "Donate" at bounding box center [1029, 461] width 338 height 47
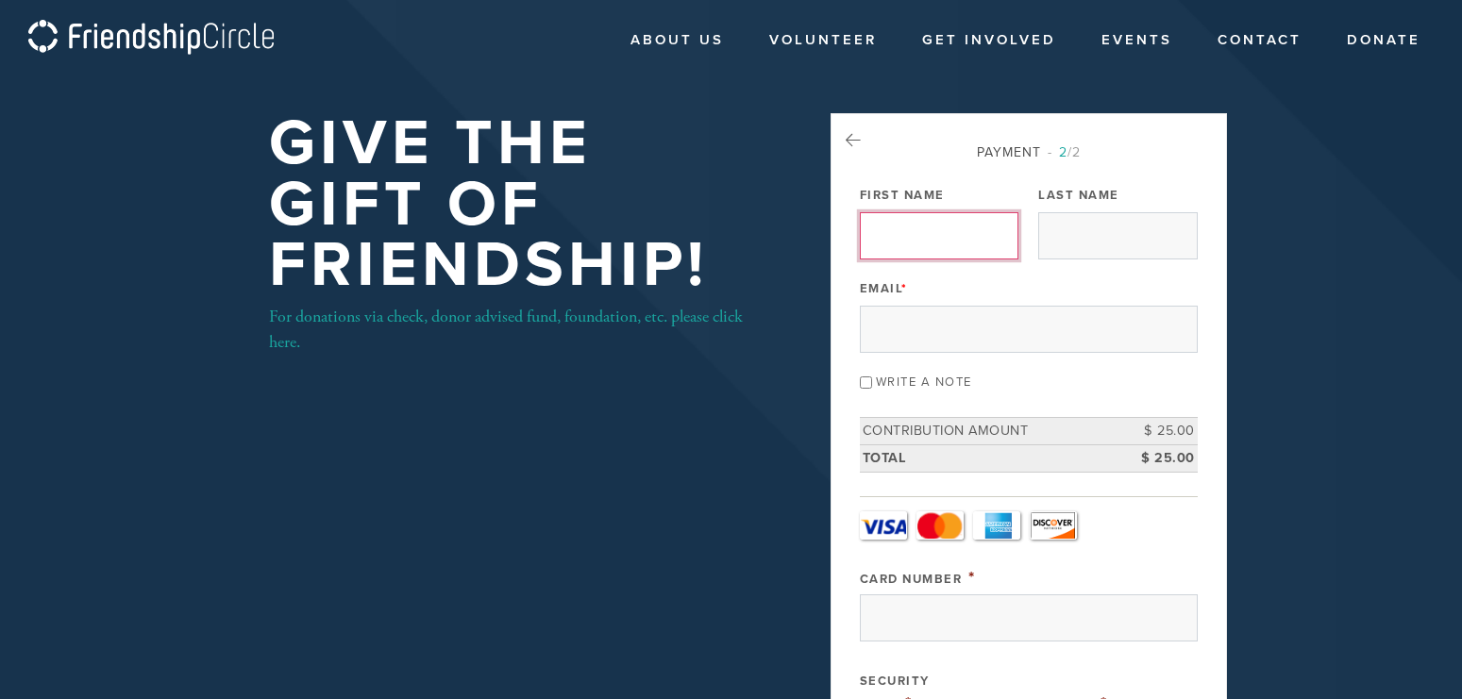
click at [915, 231] on input "First Name" at bounding box center [939, 235] width 159 height 47
click at [863, 375] on div "Write a note" at bounding box center [1029, 380] width 338 height 25
click at [863, 383] on input "Write a note" at bounding box center [866, 382] width 12 height 12
checkbox input "true"
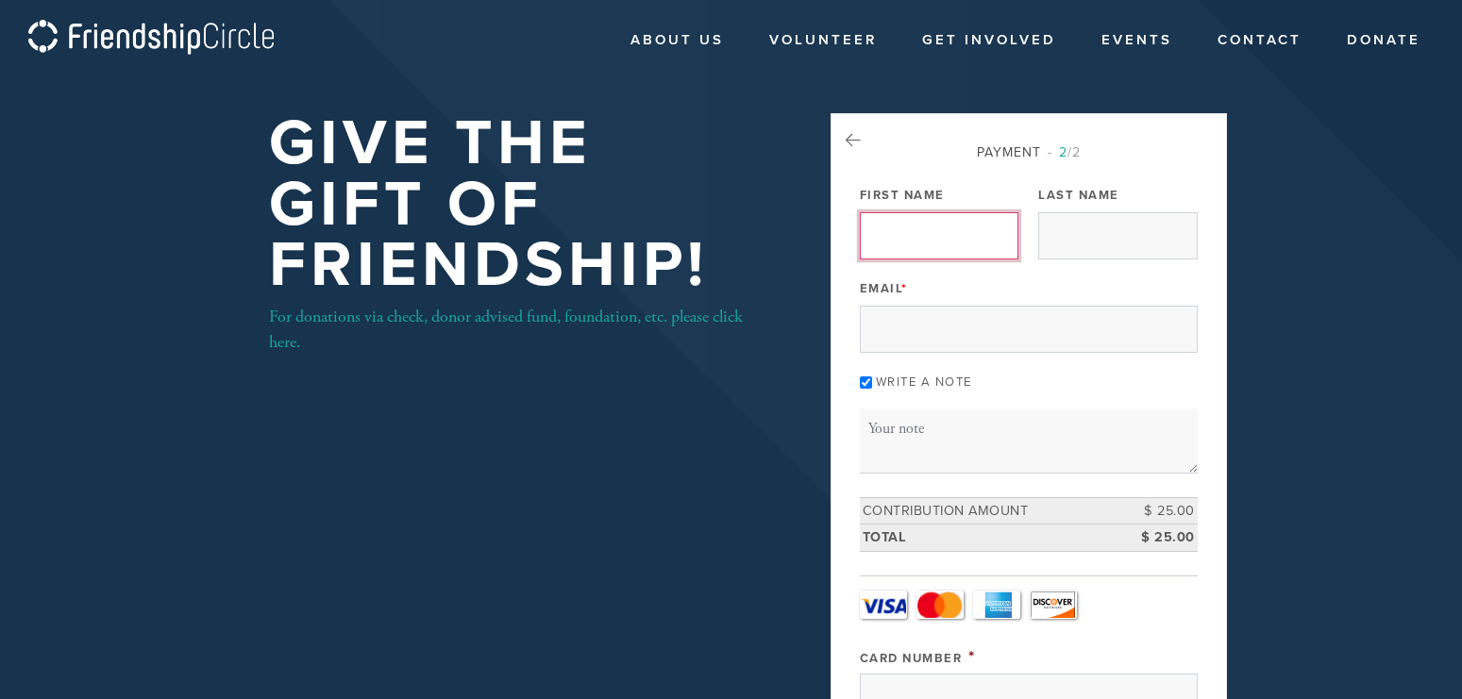
click at [886, 232] on input "First Name" at bounding box center [939, 235] width 159 height 47
type input "[PERSON_NAME]"
type input "Derman"
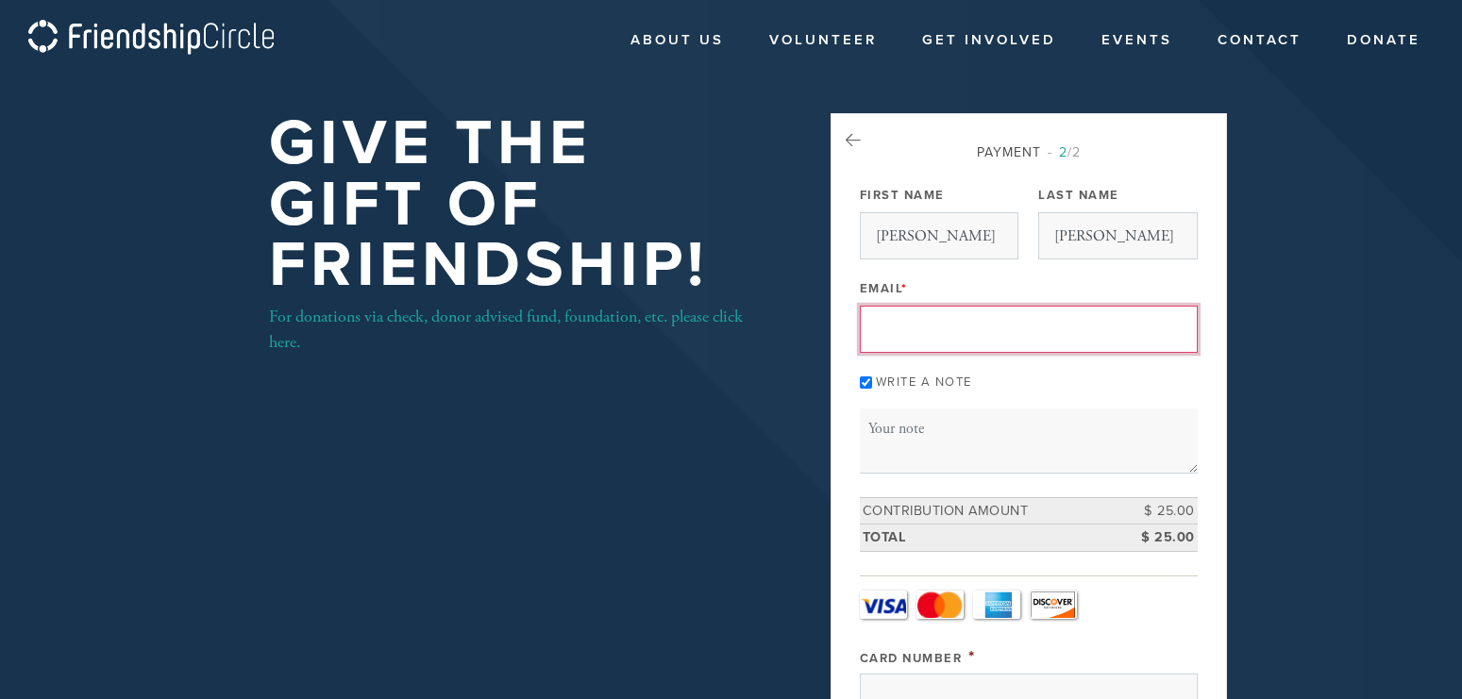
click at [917, 335] on input "Email *" at bounding box center [1029, 329] width 338 height 47
type input "Kayyederman@gmail.com"
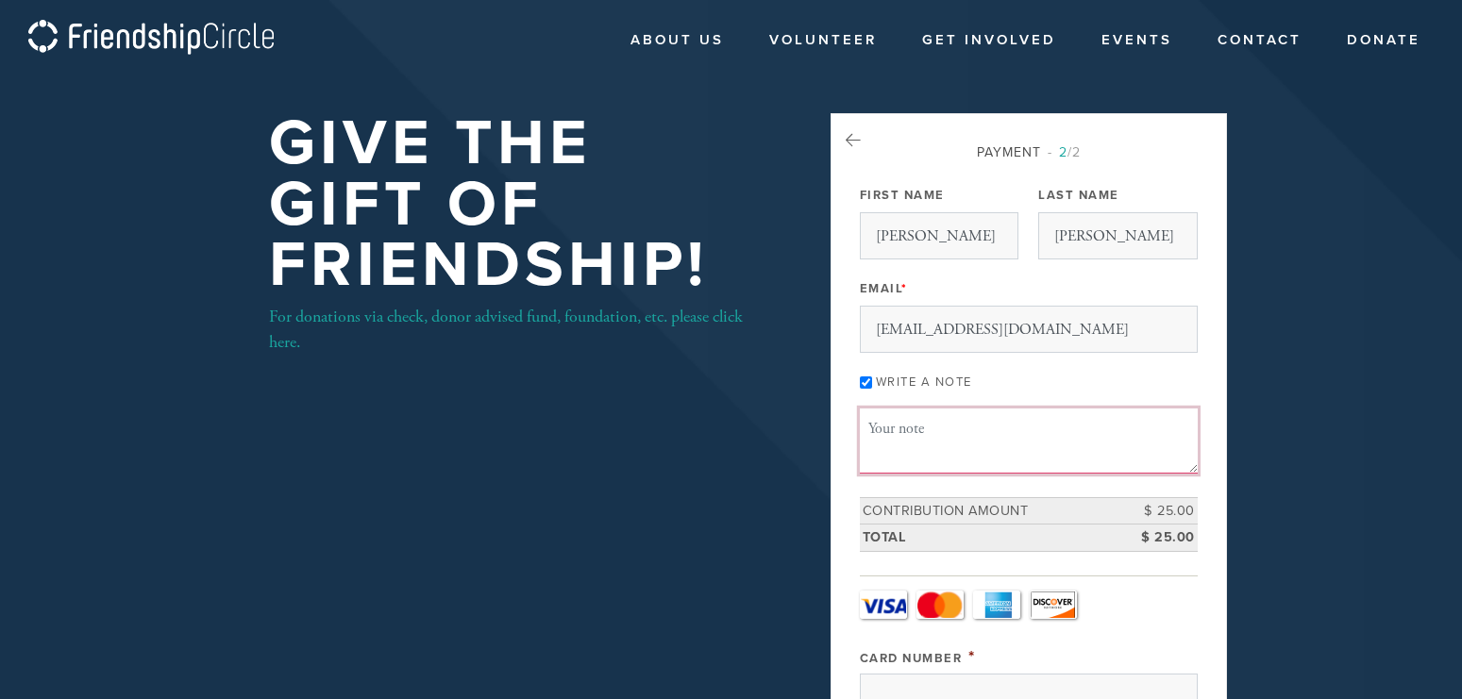
click at [886, 456] on textarea "Message or dedication" at bounding box center [1029, 441] width 338 height 64
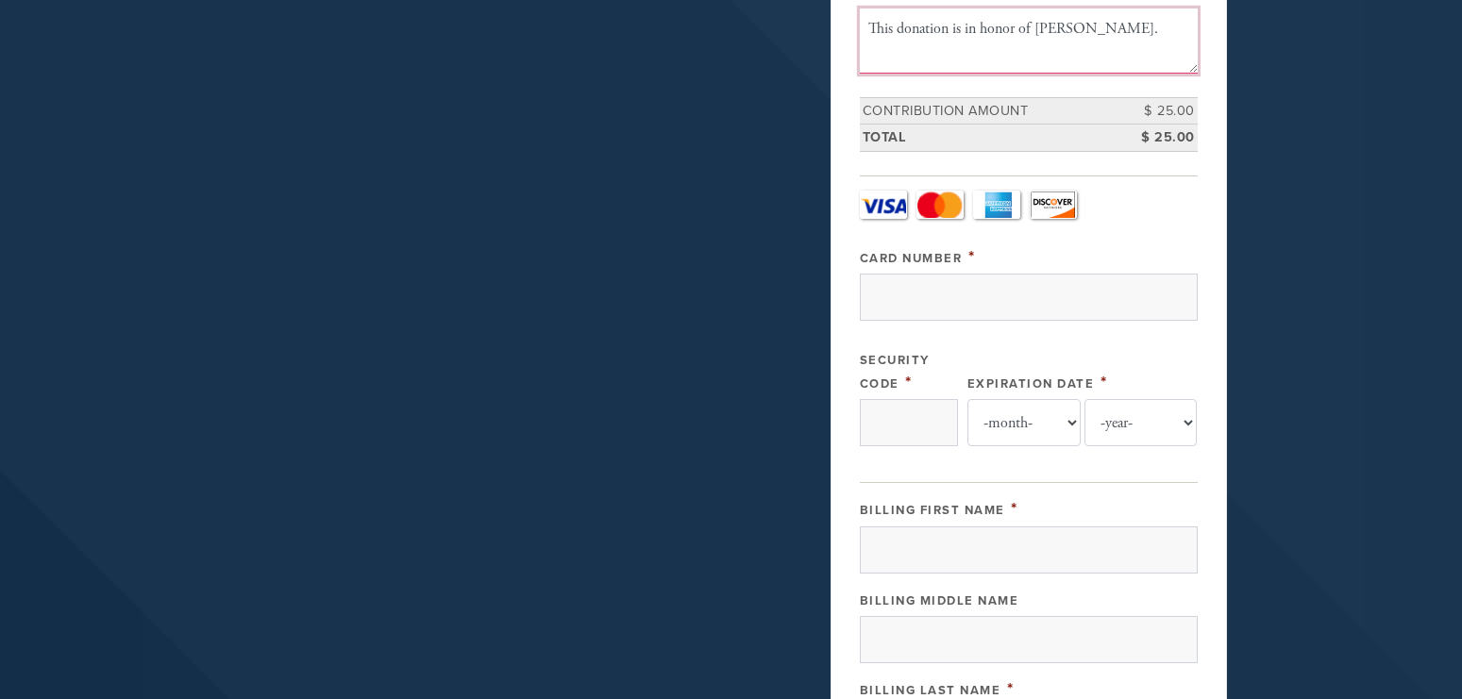
scroll to position [481, 0]
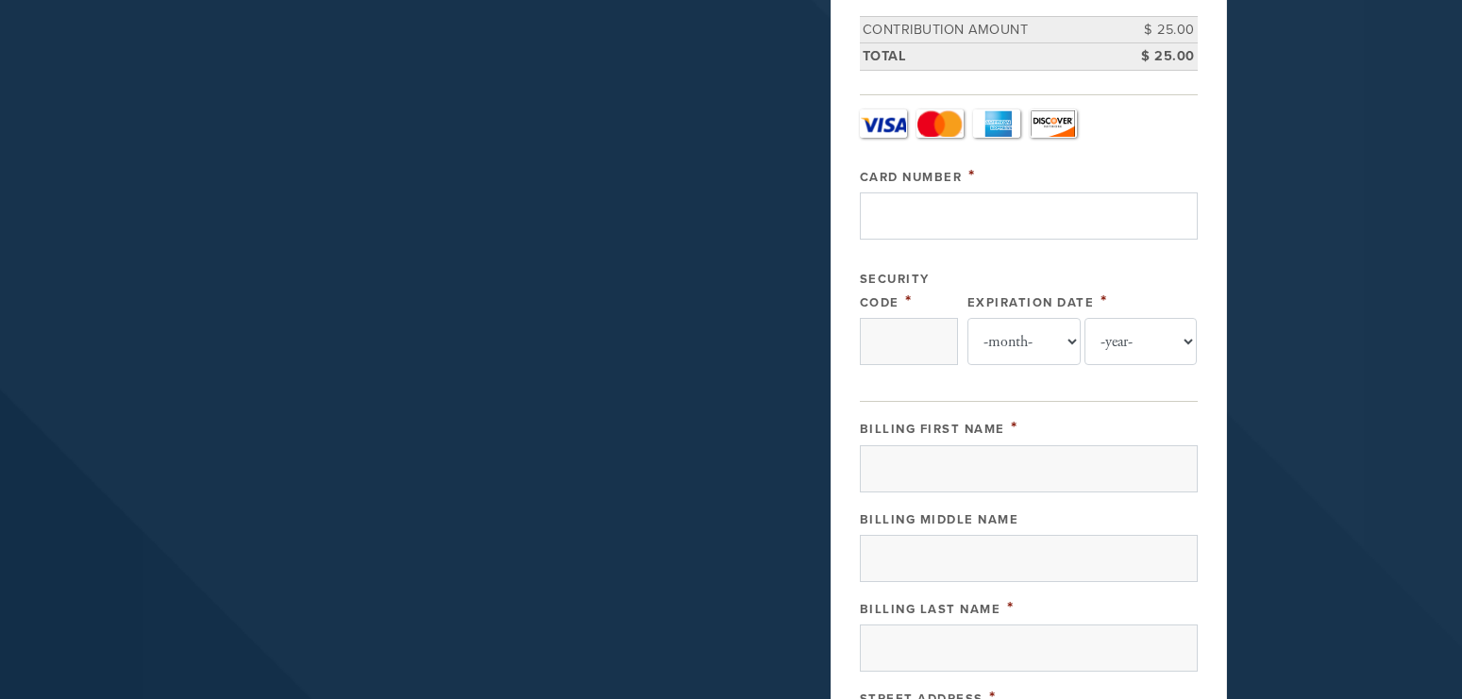
type textarea "This donation is in honor of Nathan Saar."
click at [897, 217] on input "Card Number" at bounding box center [1029, 215] width 338 height 47
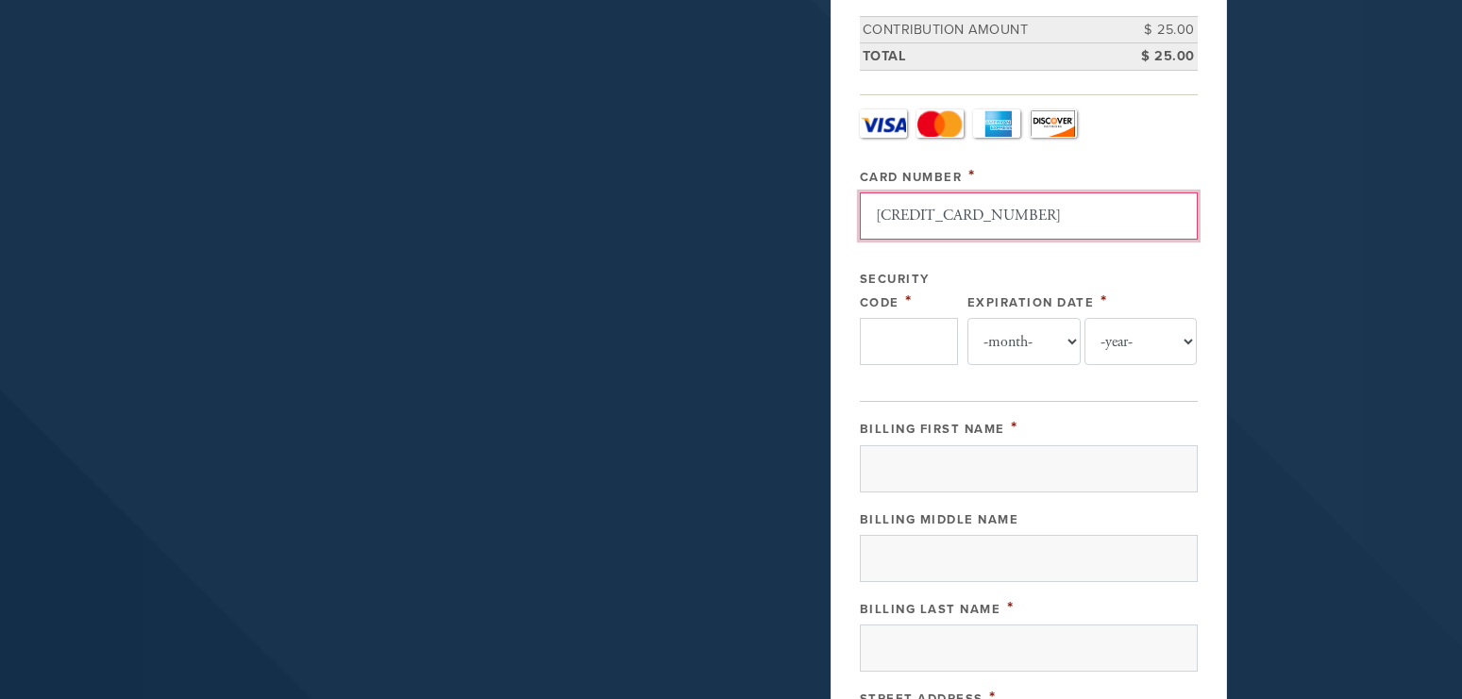
type input "378136053007015"
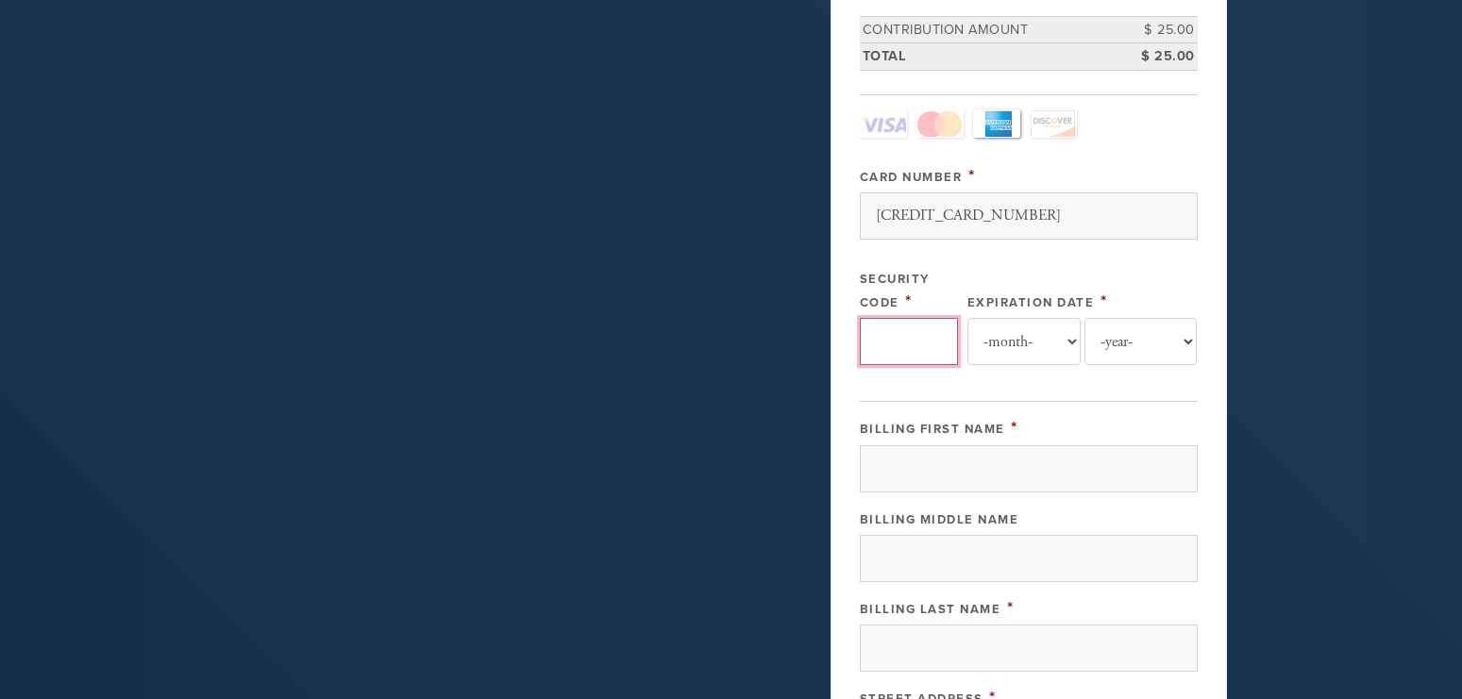
click at [890, 335] on input "Security Code" at bounding box center [909, 341] width 98 height 47
type input "7516"
click at [967, 318] on select "-month- 01 02 03 04 05 06 07 08 09 10 11 12" at bounding box center [1023, 341] width 113 height 47
select select "3"
click option "03" at bounding box center [0, 0] width 0 height 0
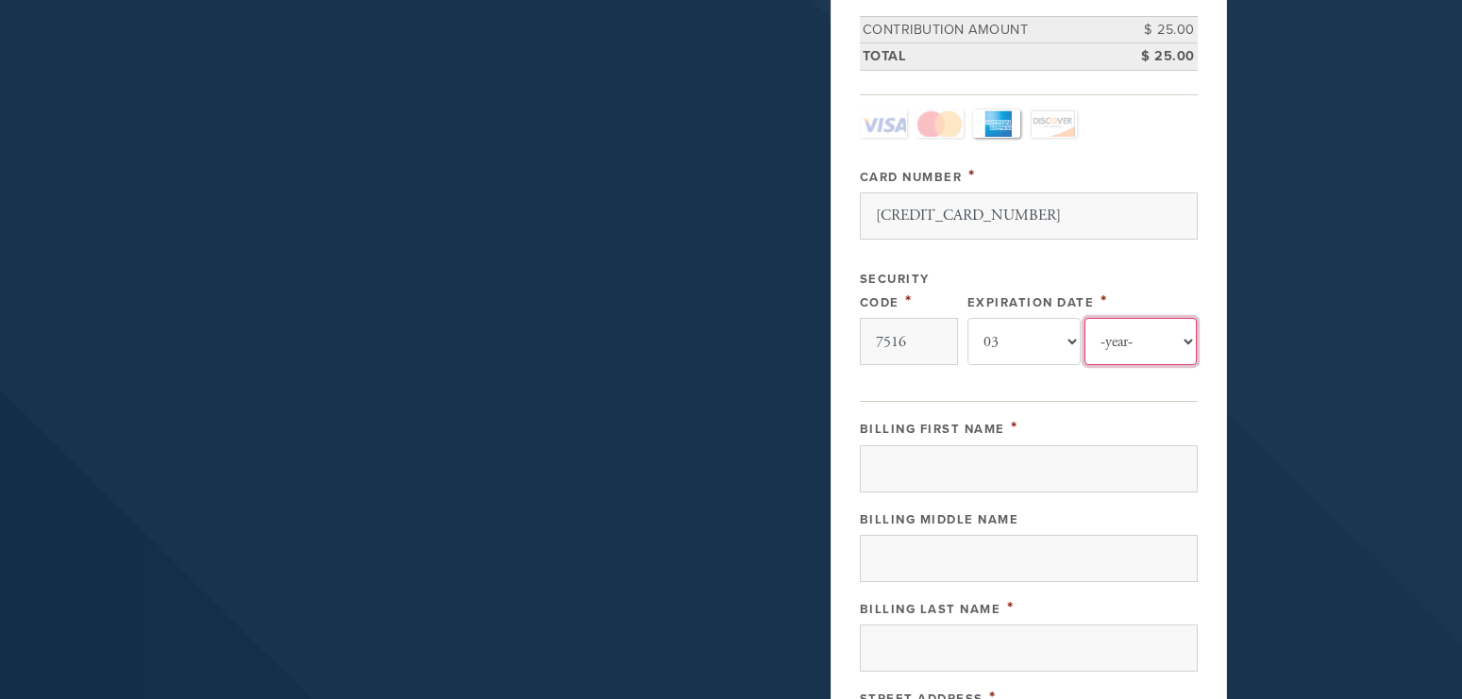
click at [1084, 318] on select "-year- 2025 2026 2027 2028 2029 2030 2031 2032 2033 2034 2035" at bounding box center [1140, 341] width 113 height 47
select select "2030"
click option "2030" at bounding box center [0, 0] width 0 height 0
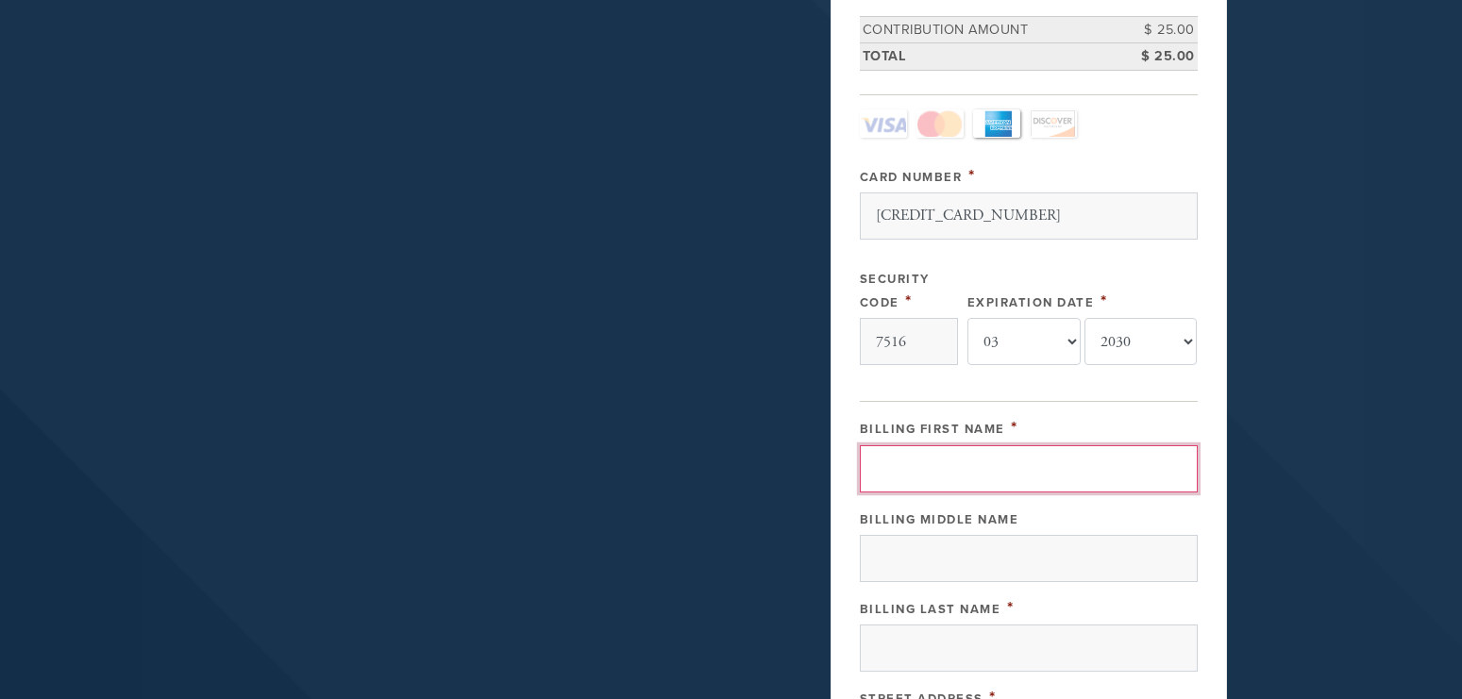
click at [886, 468] on input "Billing First Name" at bounding box center [1029, 468] width 338 height 47
type input "Kathy"
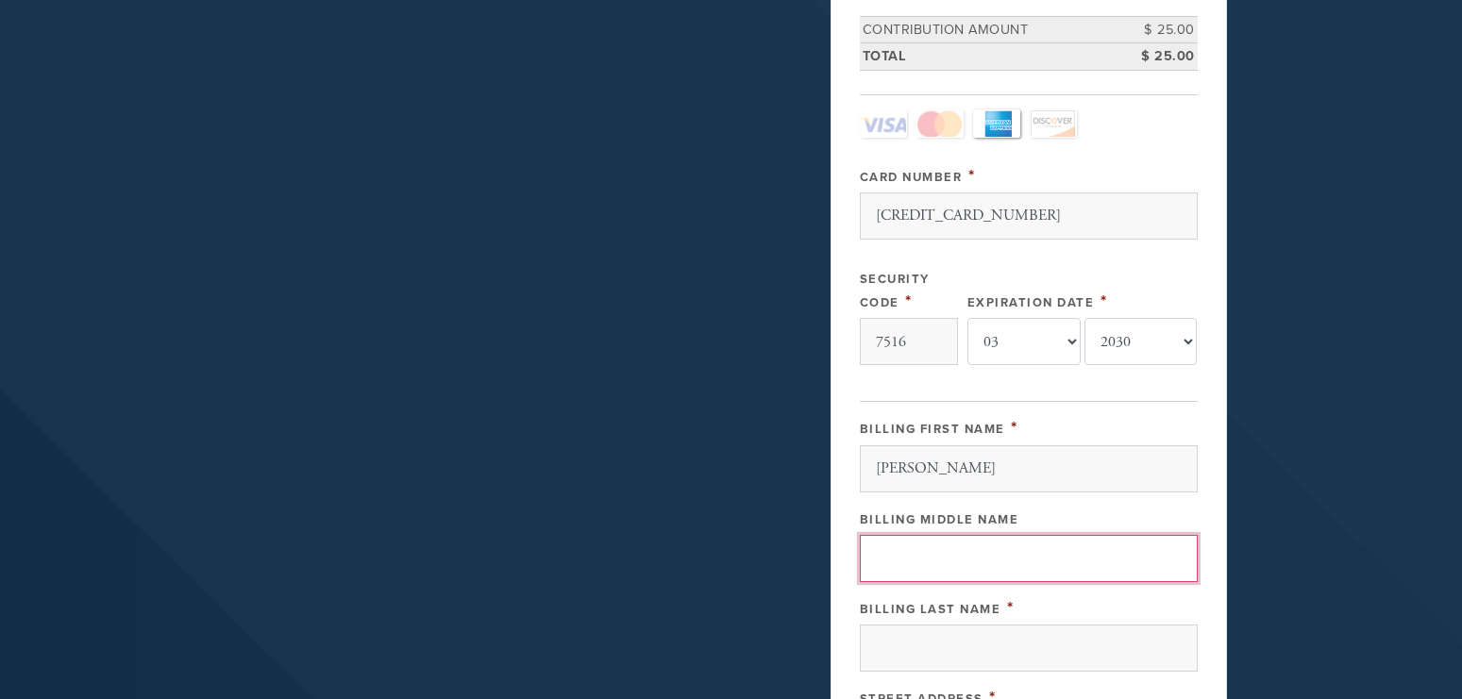
click at [900, 555] on input "Billing Middle Name" at bounding box center [1029, 558] width 338 height 47
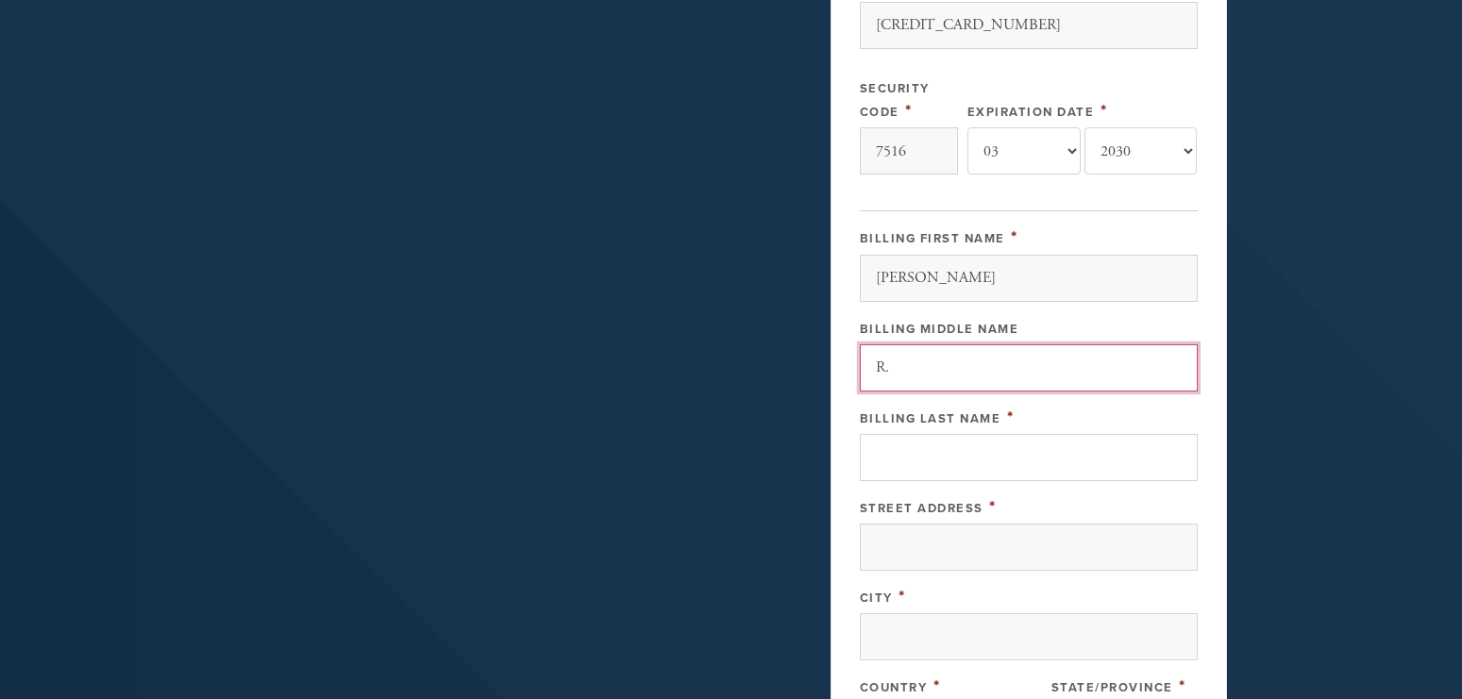
scroll to position [674, 0]
type input "R."
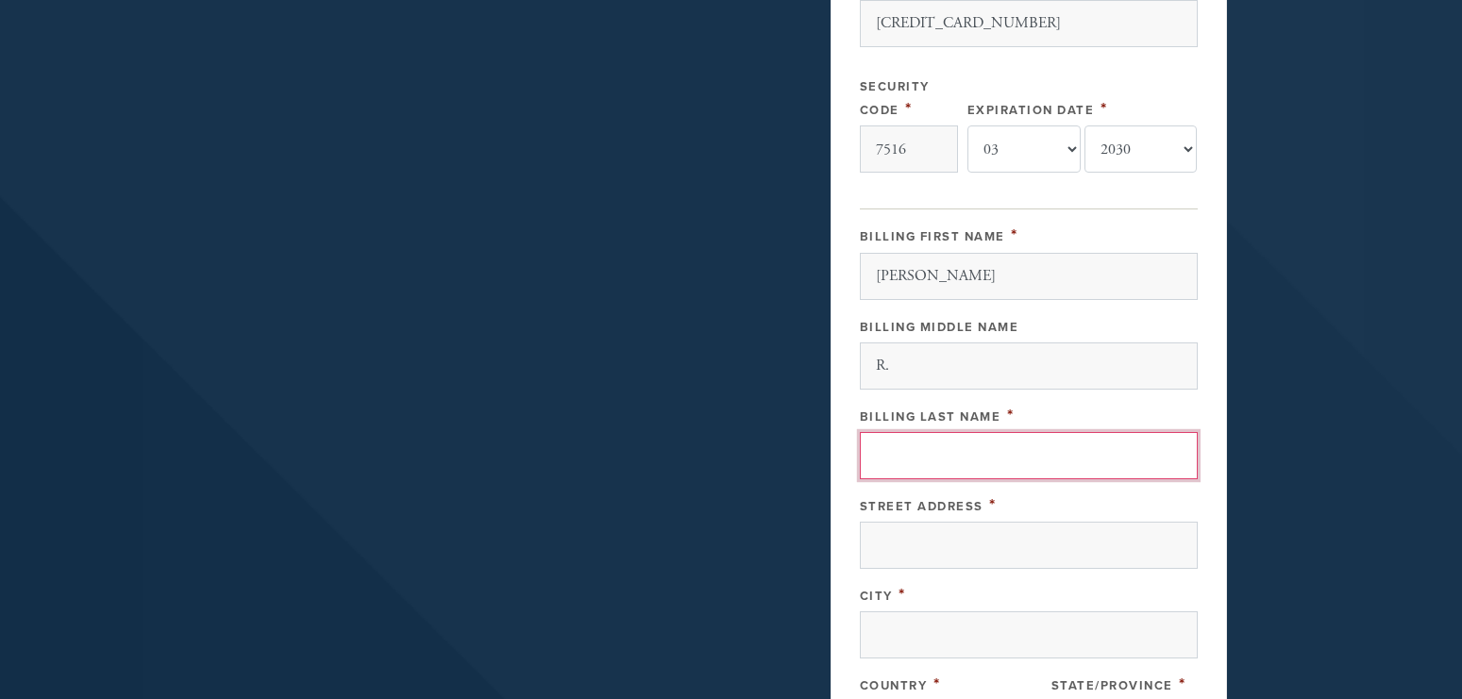
click at [892, 455] on input "Billing Last Name" at bounding box center [1029, 455] width 338 height 47
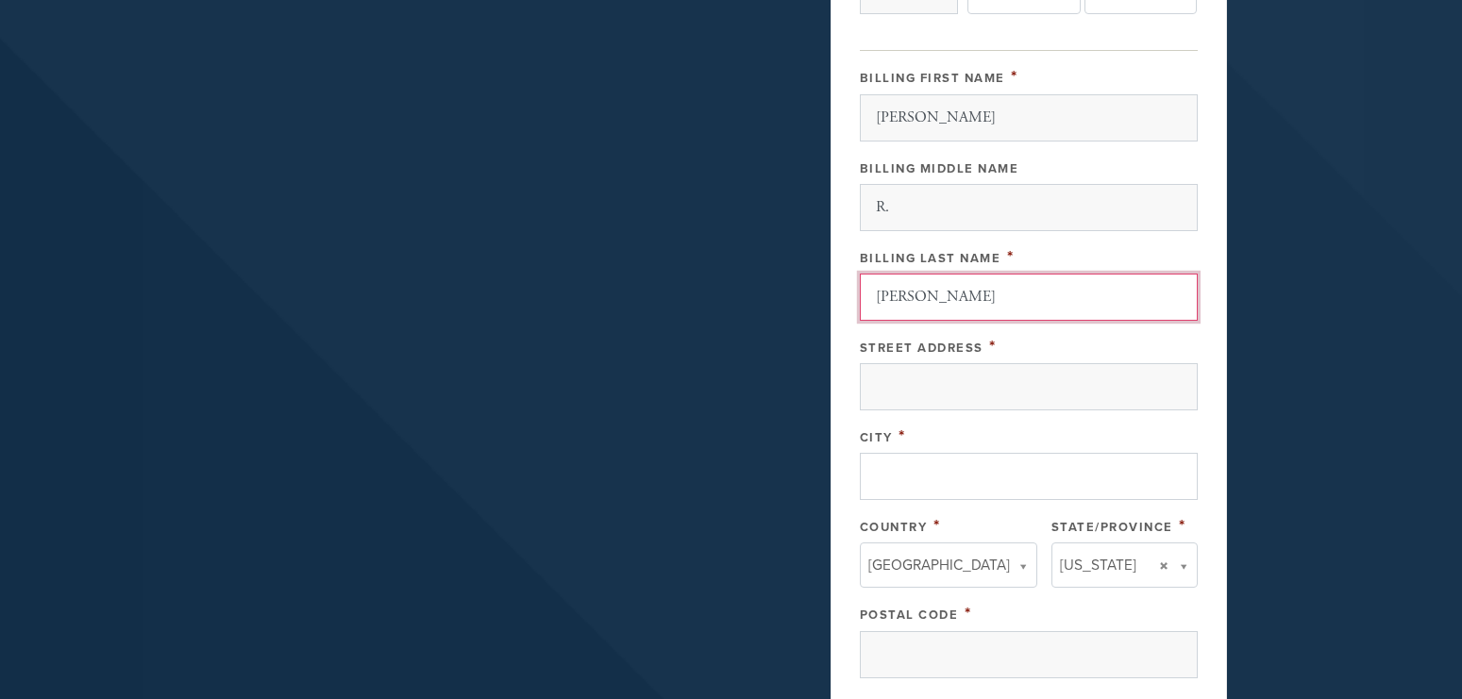
scroll to position [866, 0]
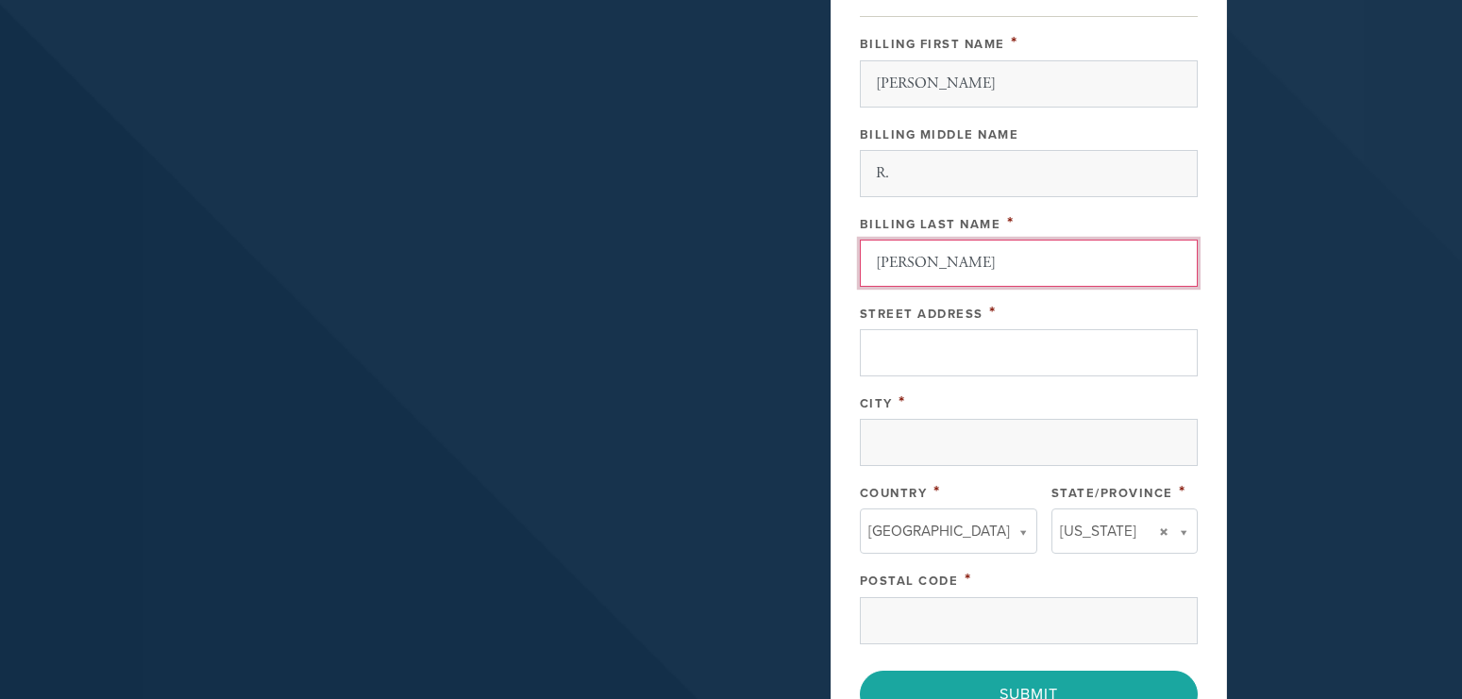
type input "Derman"
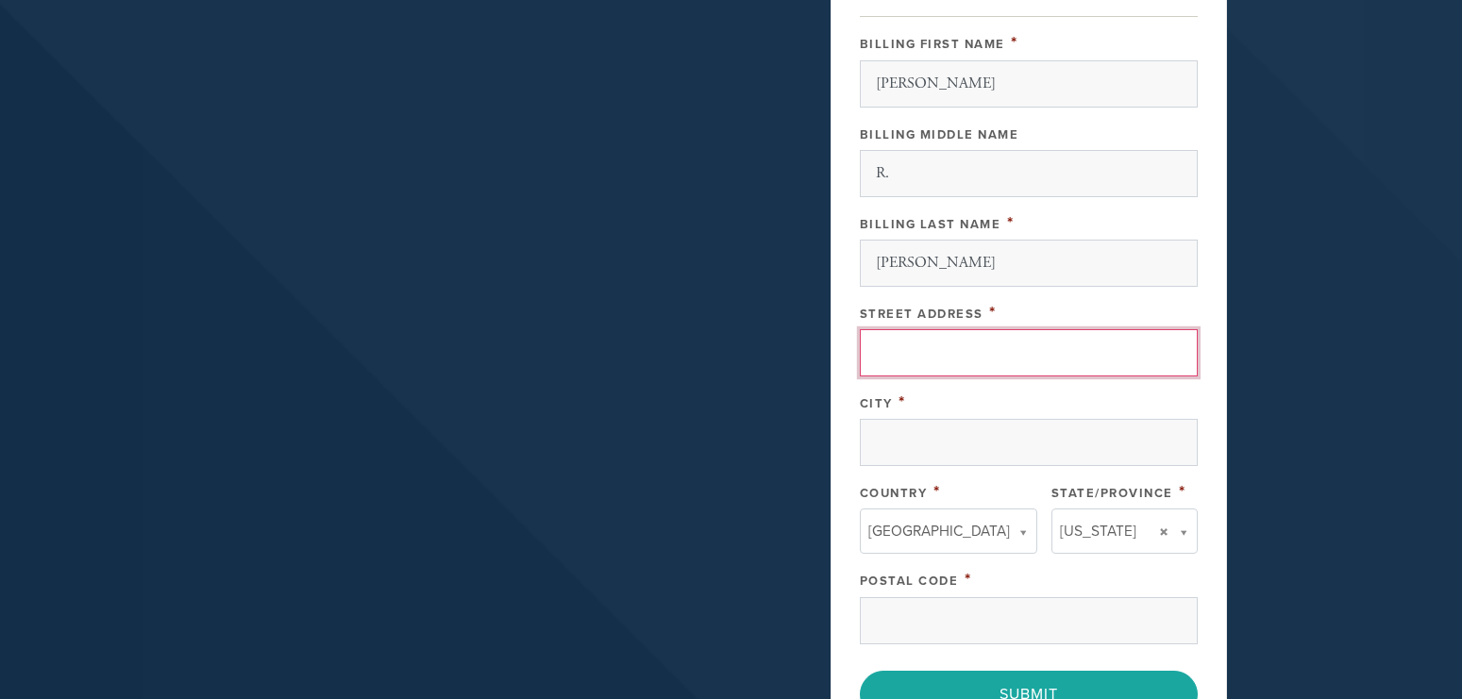
click at [891, 357] on input "Street Address" at bounding box center [1029, 352] width 338 height 47
type input "235 E 87 Street, 7J"
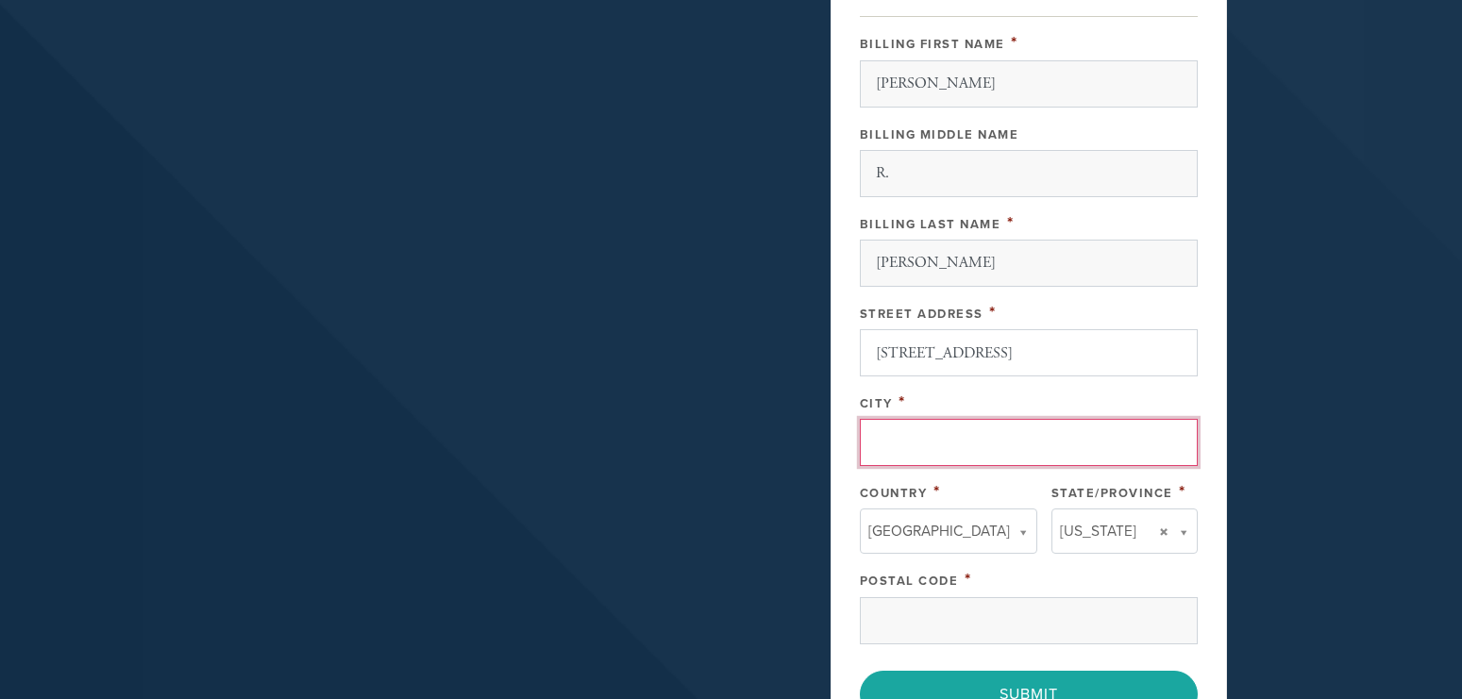
type input "New York"
type input "US"
type input "NY"
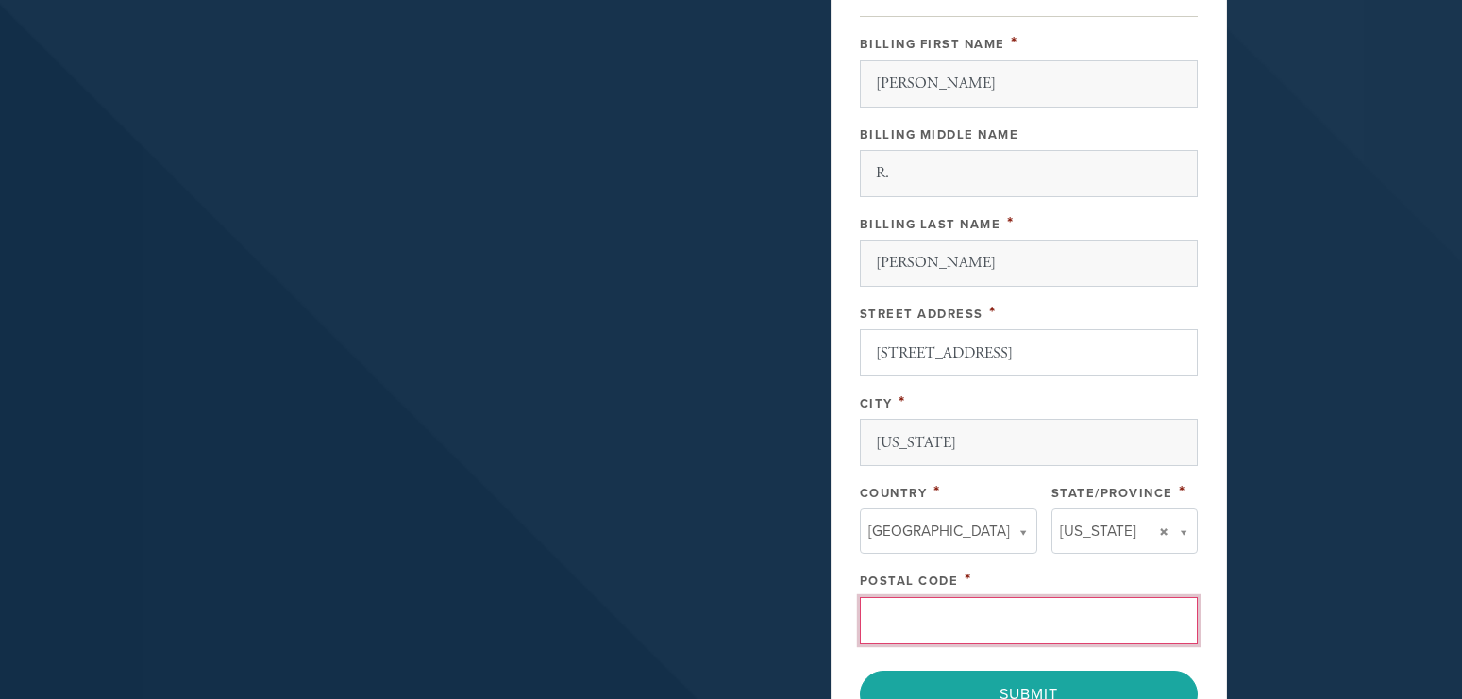
type input "10128"
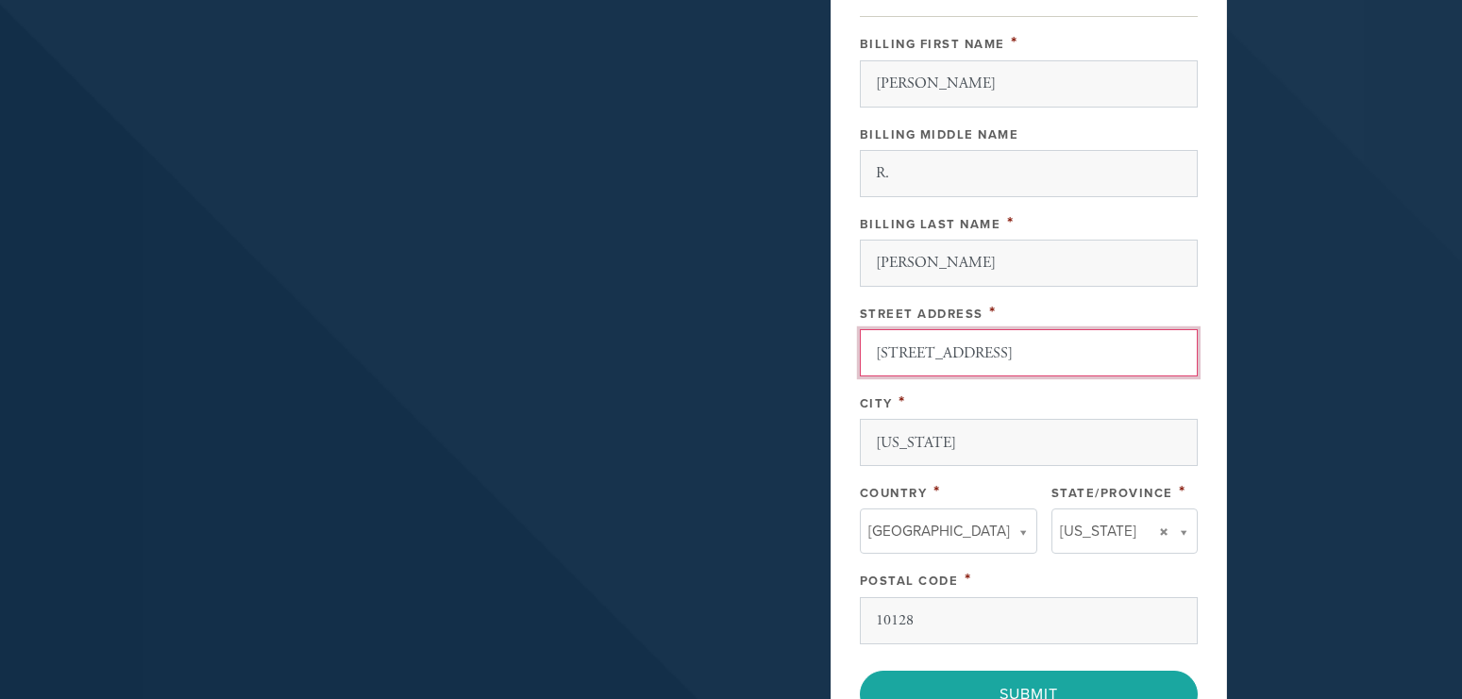
type input "US"
type input "NY"
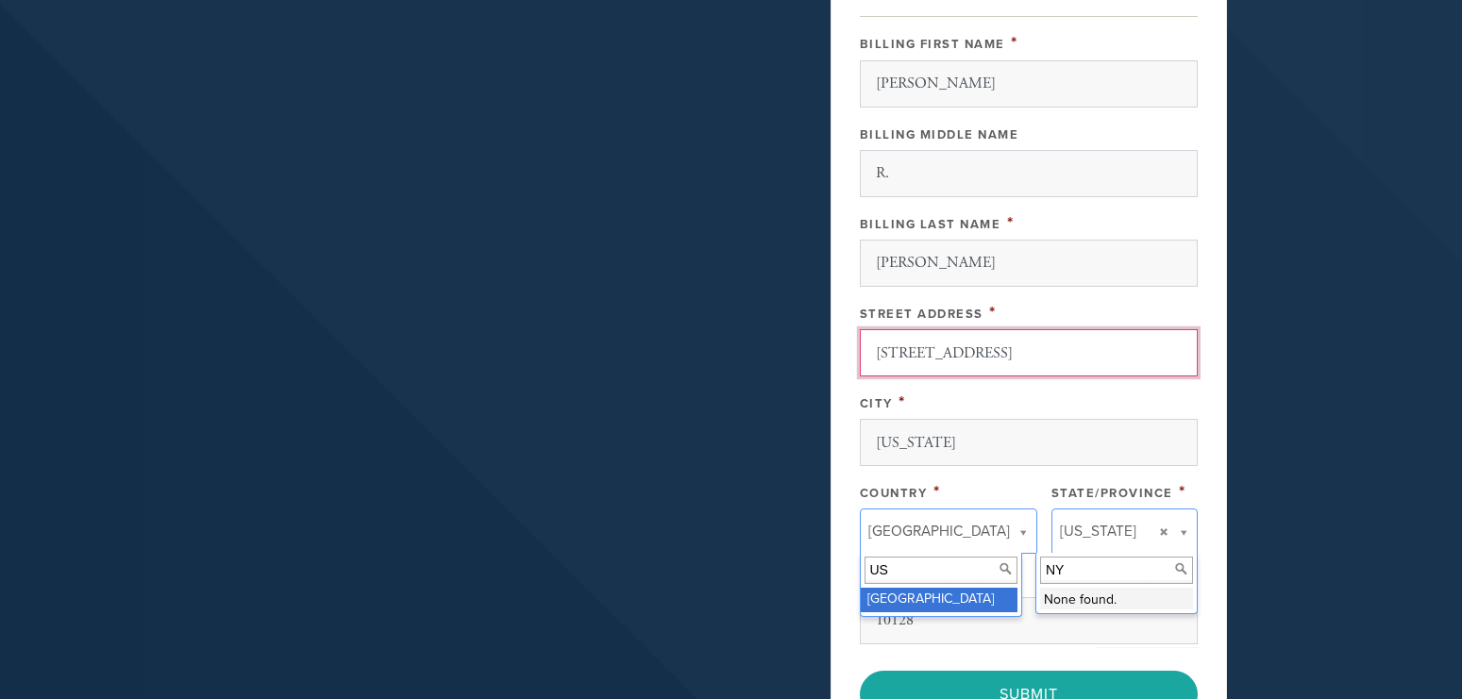
type input "US"
type input "NY"
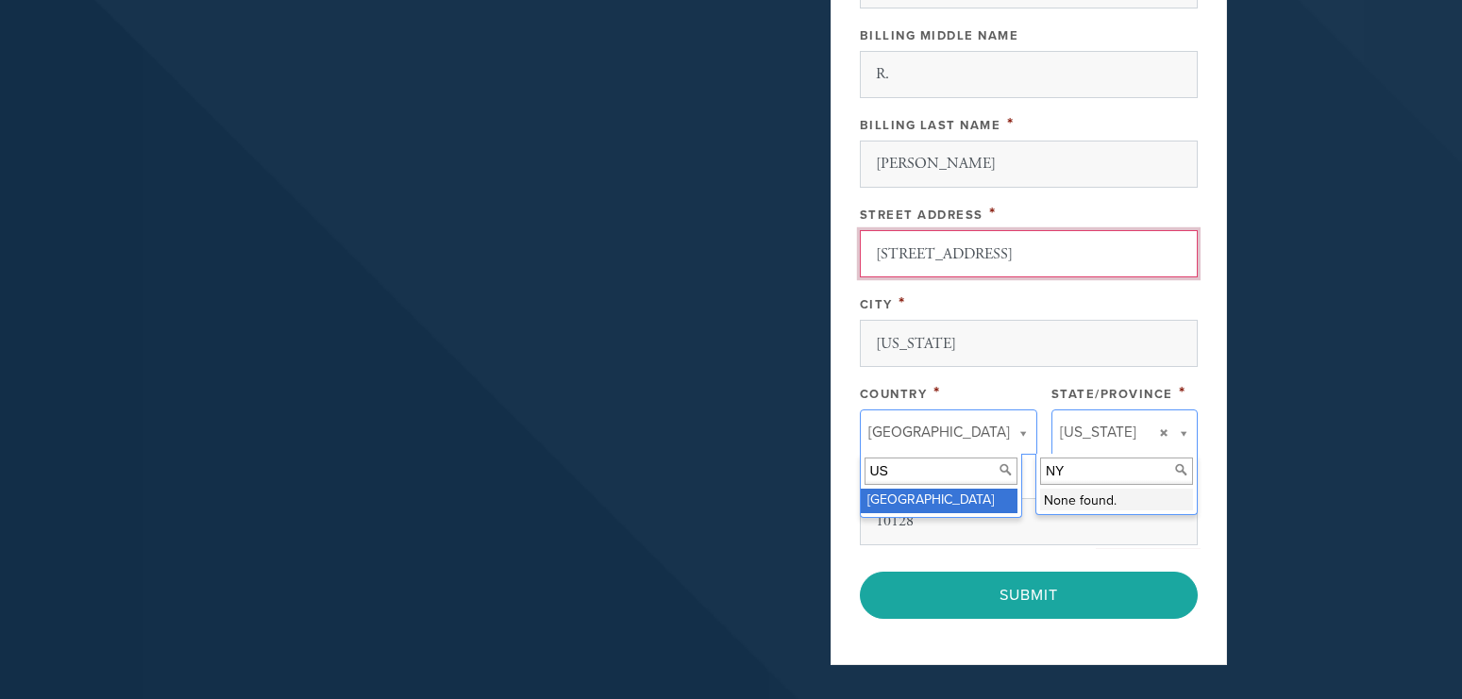
scroll to position [1059, 0]
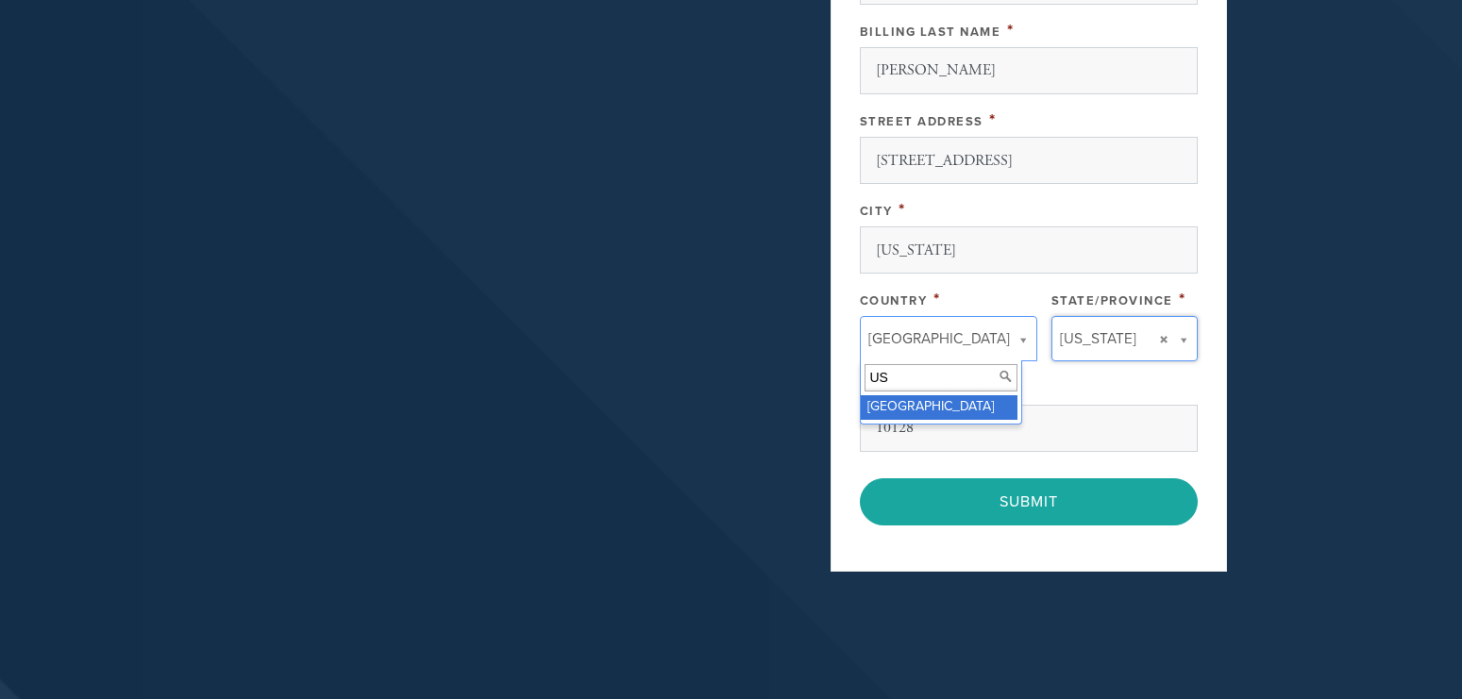
click at [877, 386] on input "US" at bounding box center [940, 377] width 153 height 27
click at [878, 380] on input "US" at bounding box center [940, 377] width 153 height 27
drag, startPoint x: 912, startPoint y: 316, endPoint x: 901, endPoint y: 339, distance: 25.3
click at [906, 328] on div "Country * United States Country US - select - United States Australia Canada Fr…" at bounding box center [948, 325] width 177 height 74
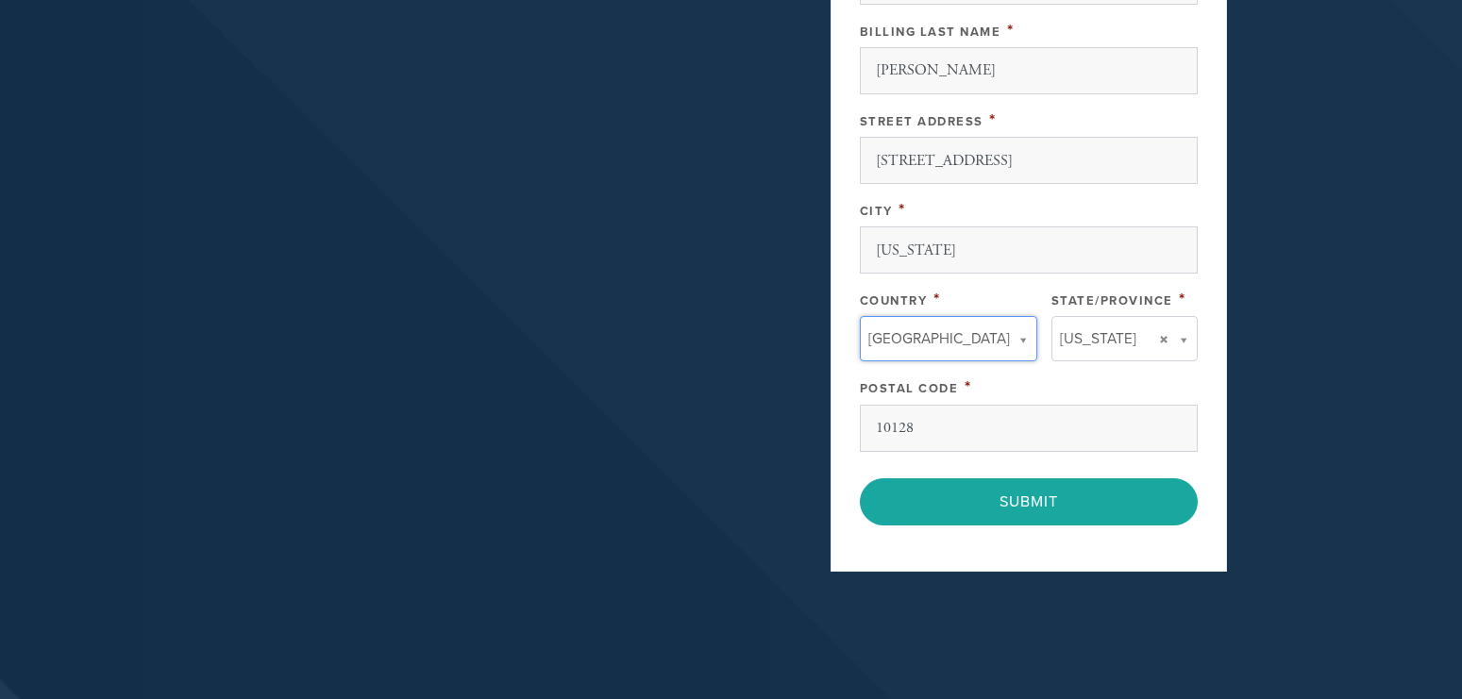
drag, startPoint x: 894, startPoint y: 332, endPoint x: 883, endPoint y: 343, distance: 14.7
click at [889, 336] on span "United States" at bounding box center [939, 338] width 142 height 25
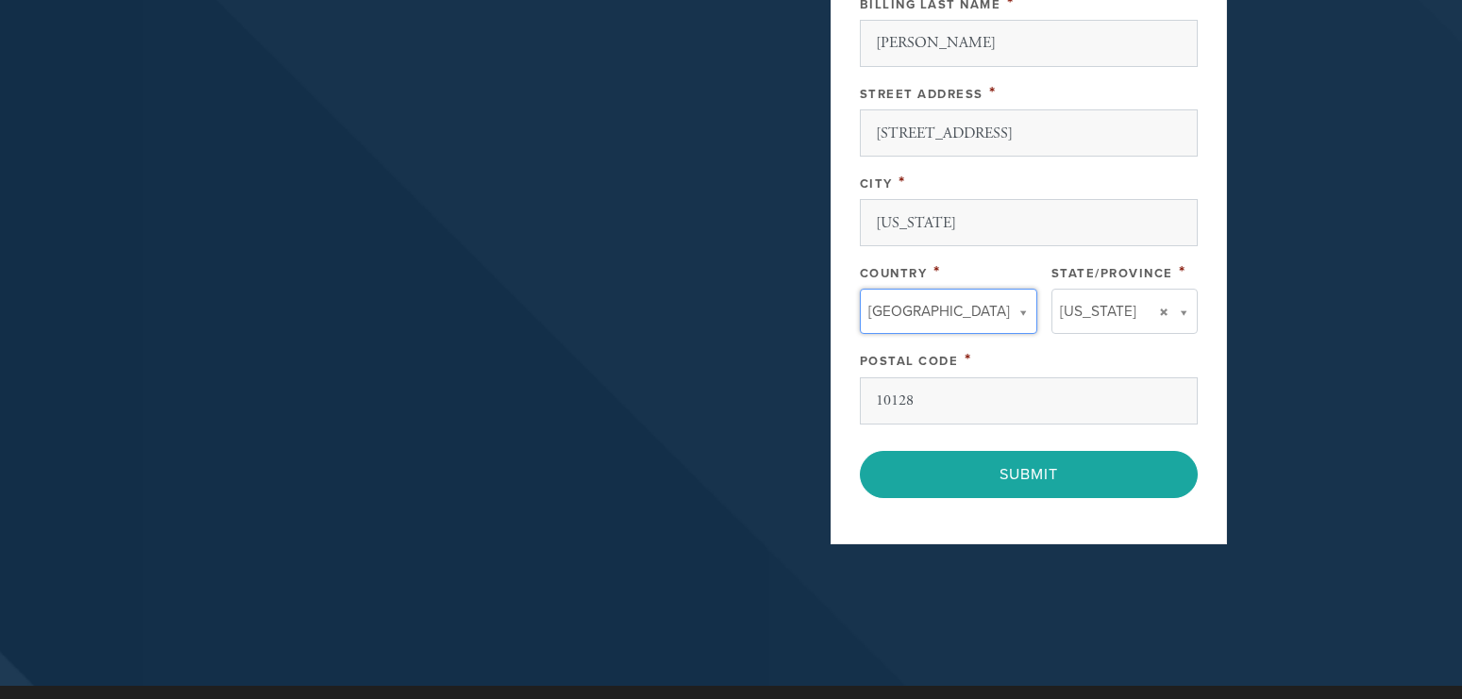
scroll to position [1251, 0]
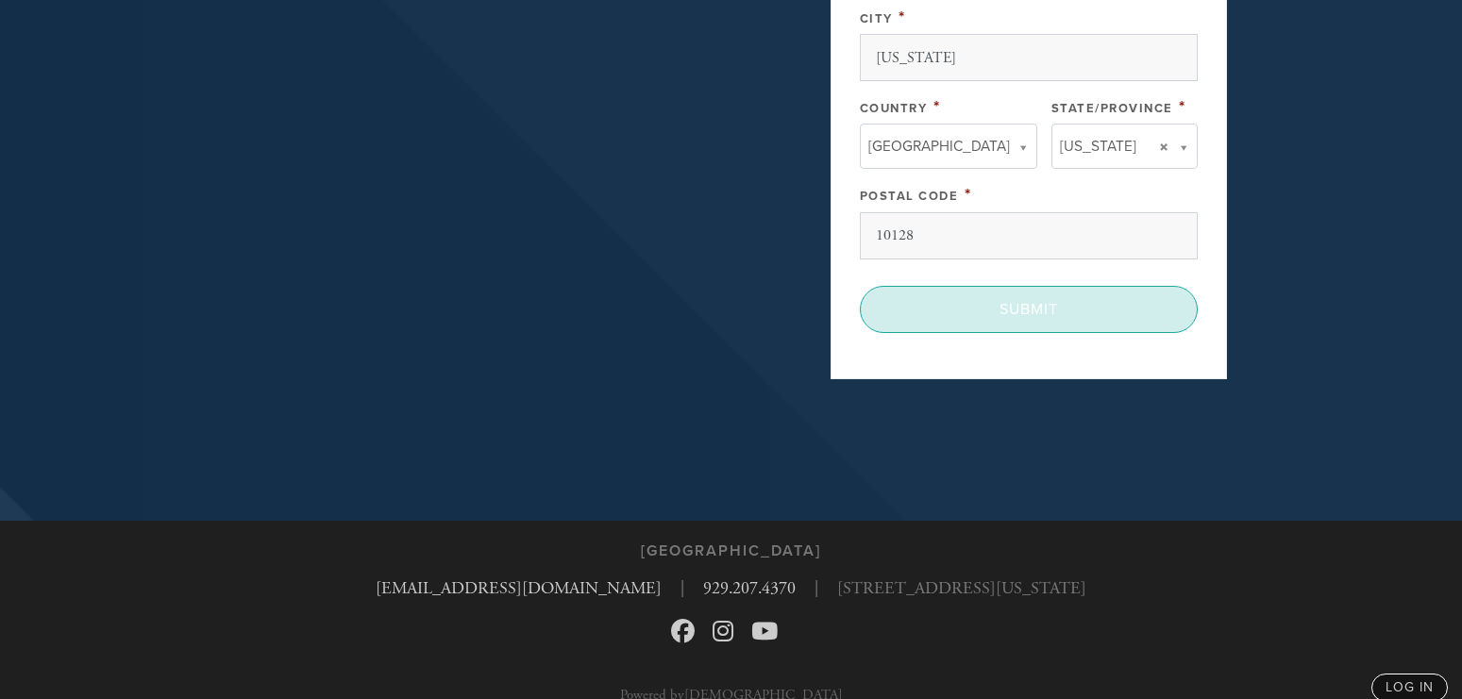
click at [1026, 313] on input "Submit" at bounding box center [1029, 309] width 338 height 47
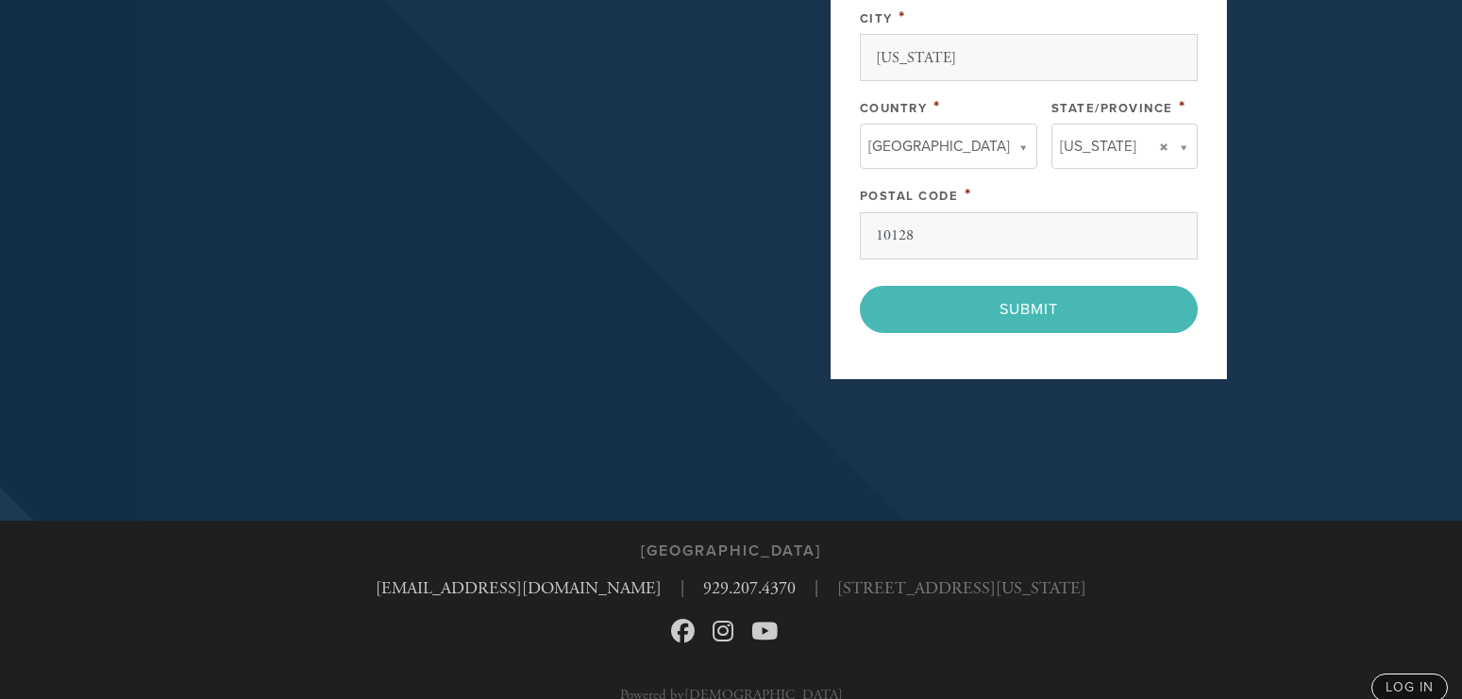
click at [1029, 305] on div "< Previous Page Submit" at bounding box center [1029, 309] width 338 height 47
